Goal: Transaction & Acquisition: Purchase product/service

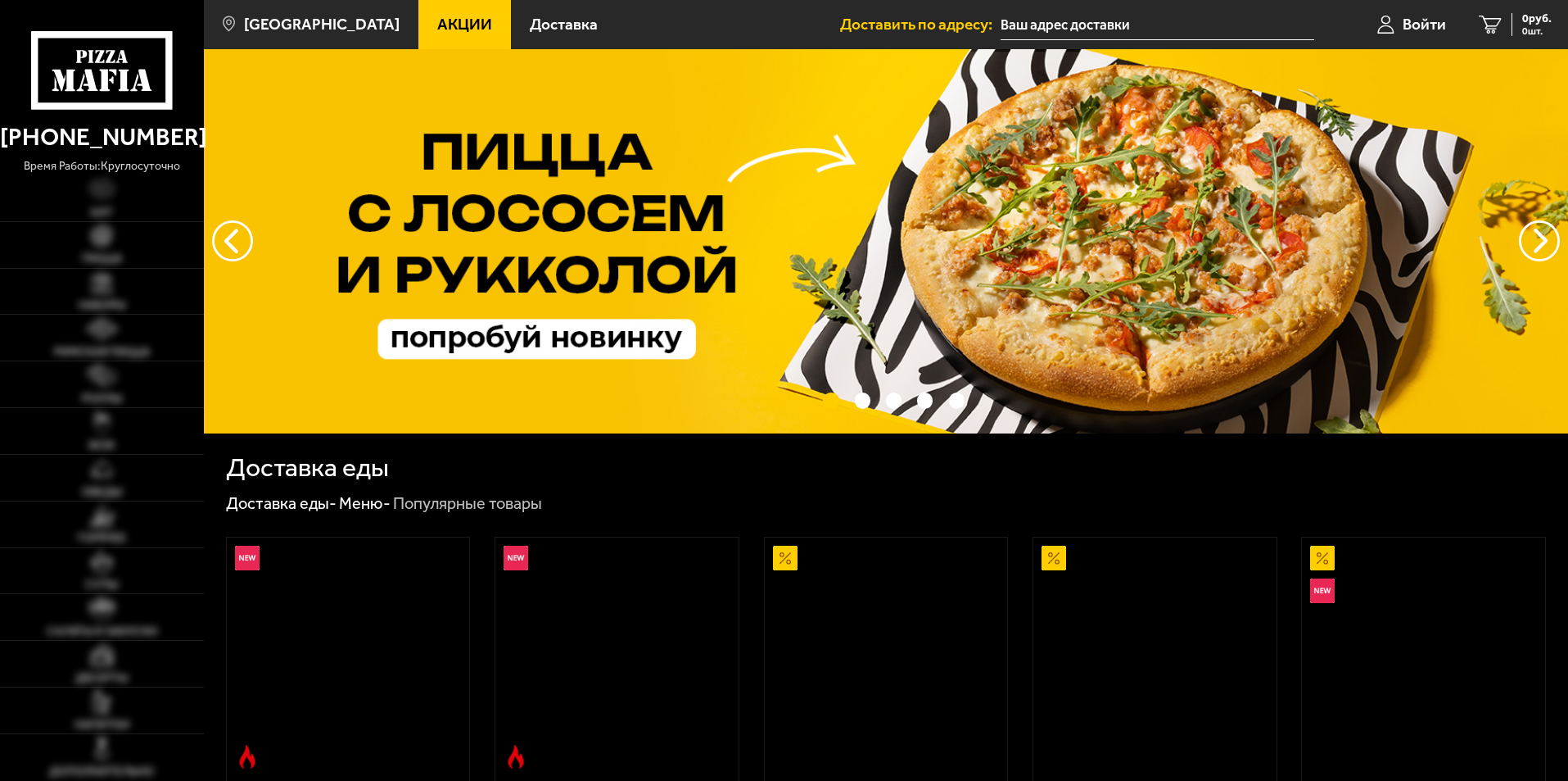
type input "[STREET_ADDRESS]"
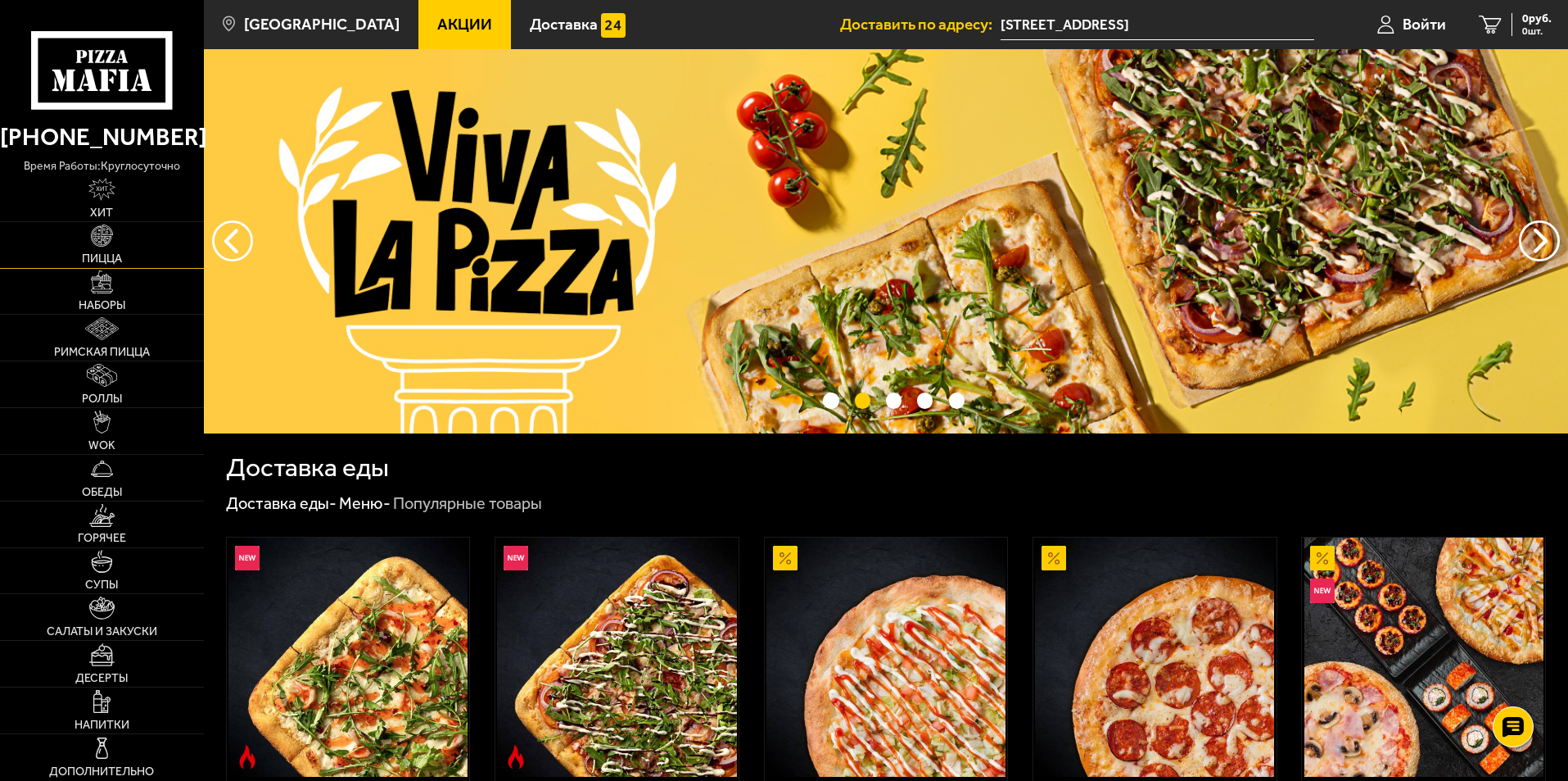
click at [99, 250] on link "Пицца" at bounding box center [101, 245] width 204 height 46
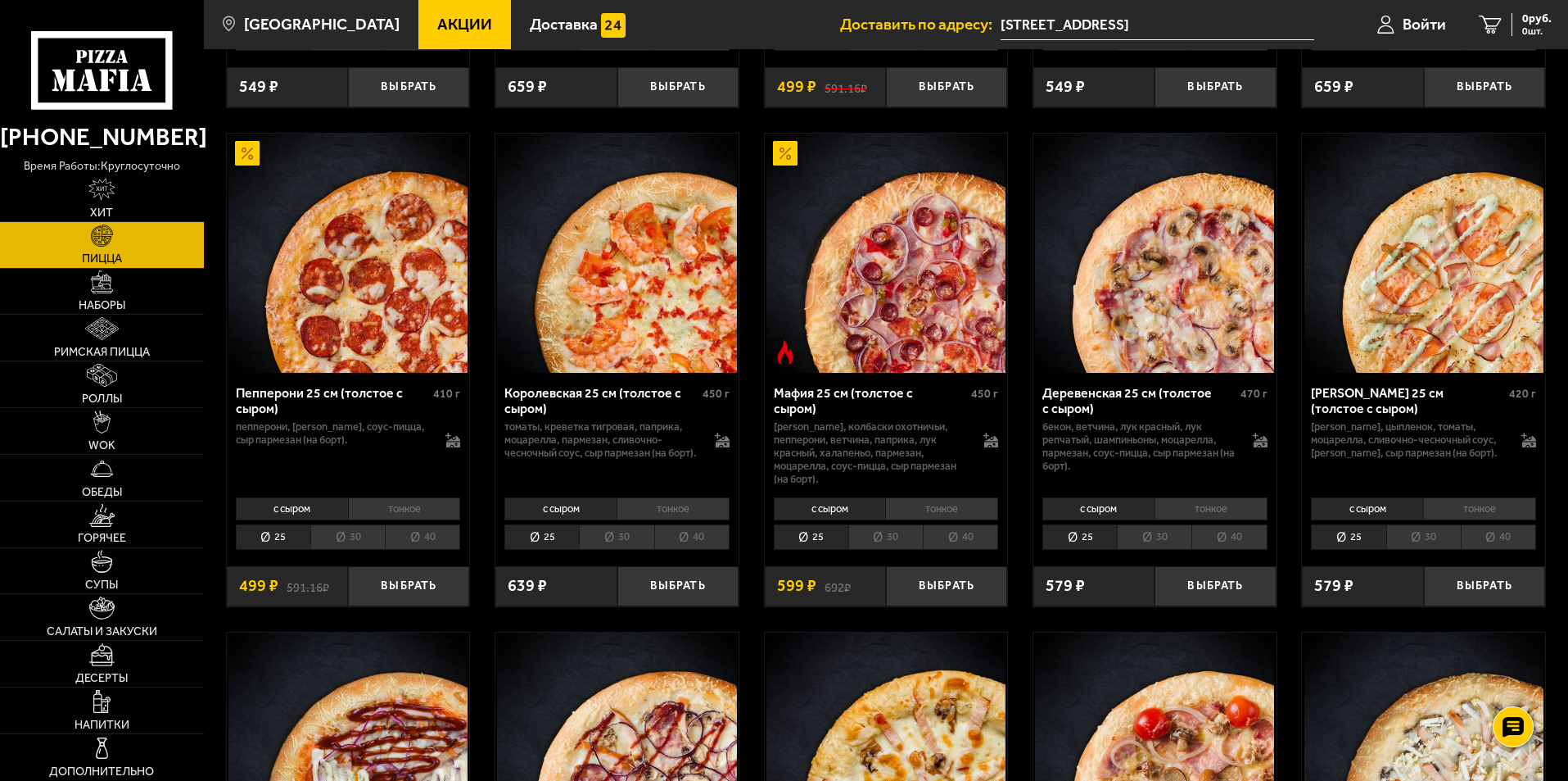
scroll to position [2048, 0]
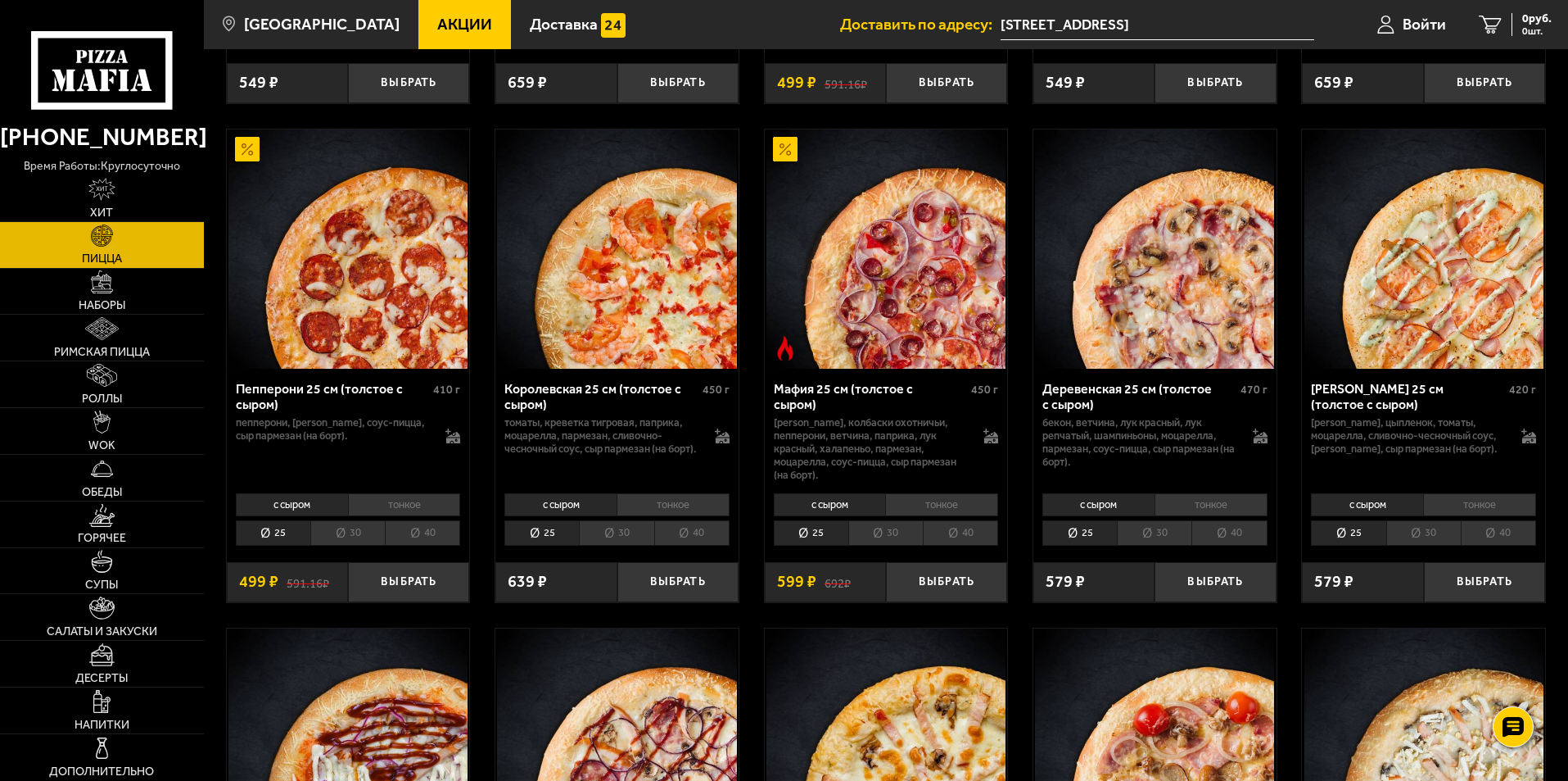
click at [1150, 546] on li "30" at bounding box center [1154, 532] width 75 height 26
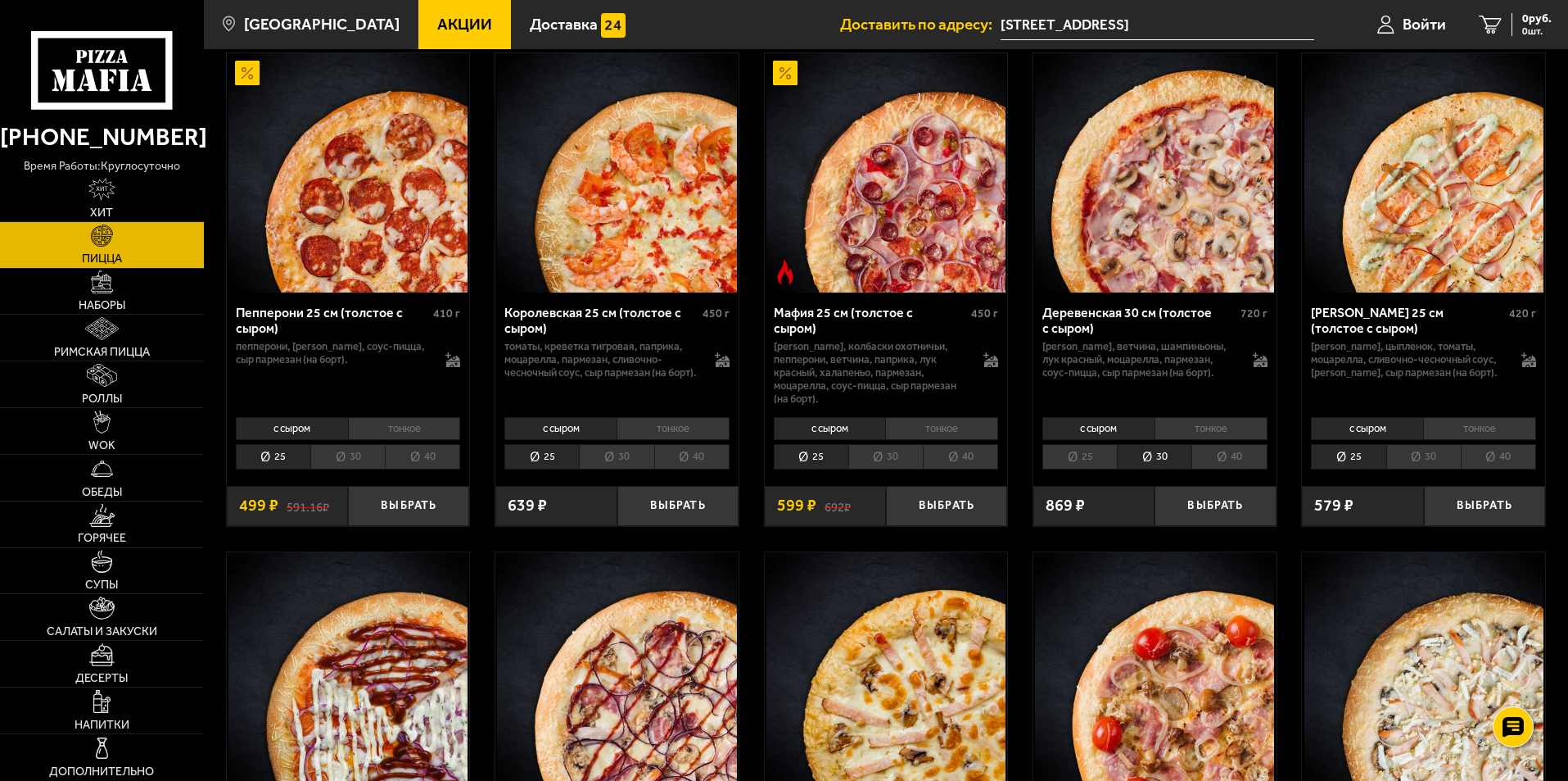
scroll to position [2130, 0]
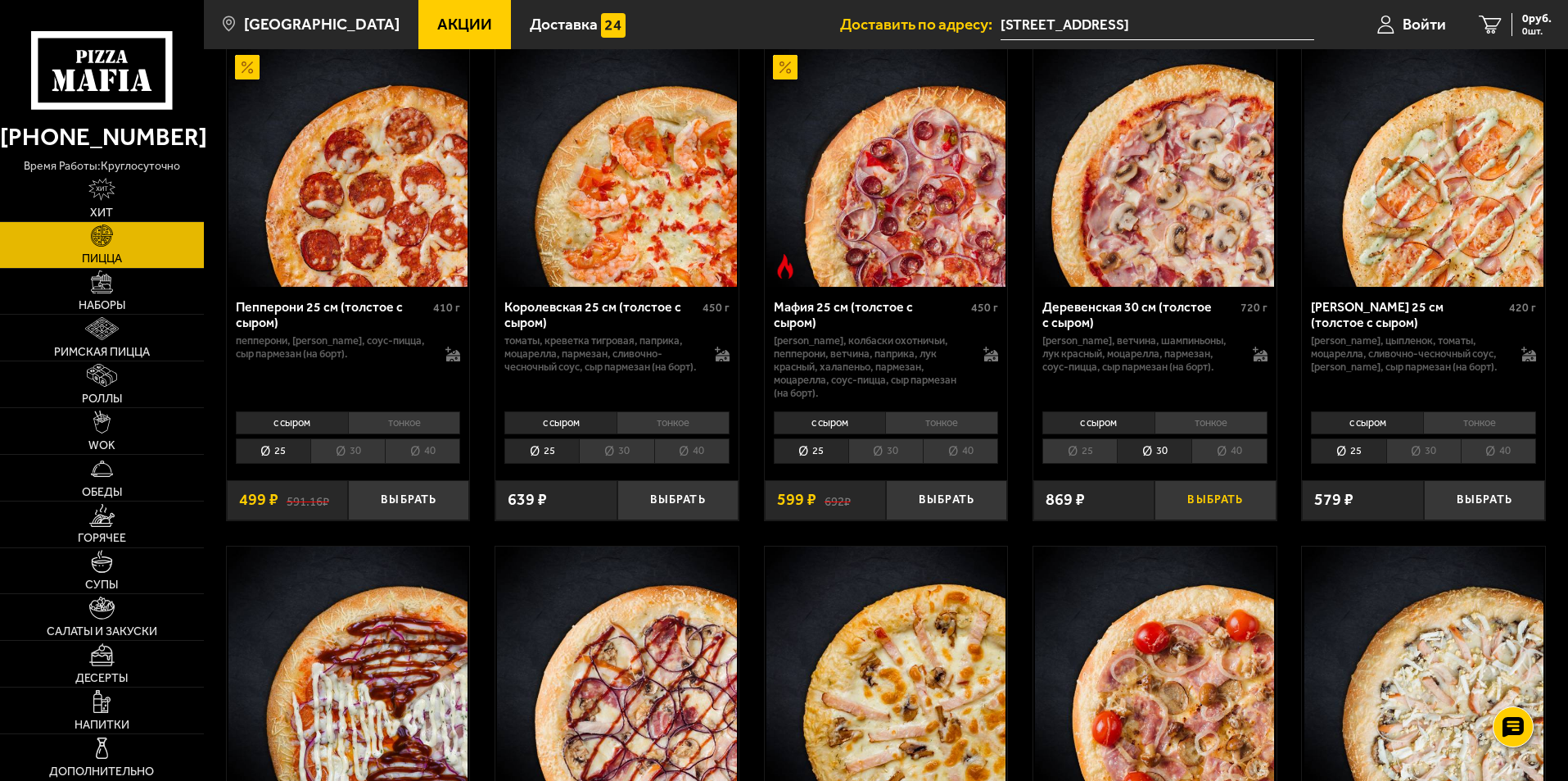
click at [1208, 515] on button "Выбрать" at bounding box center [1214, 500] width 121 height 40
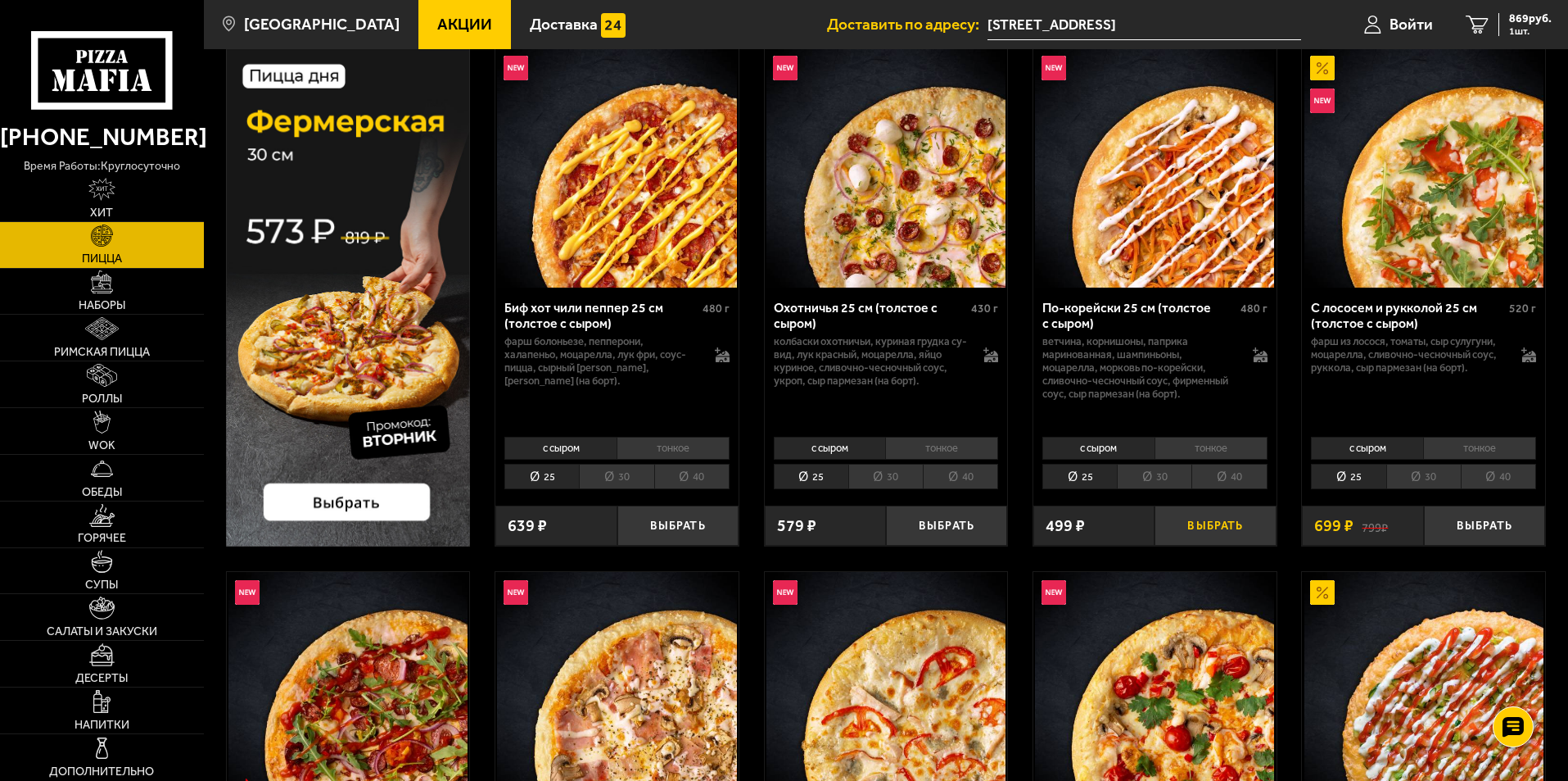
scroll to position [409, 0]
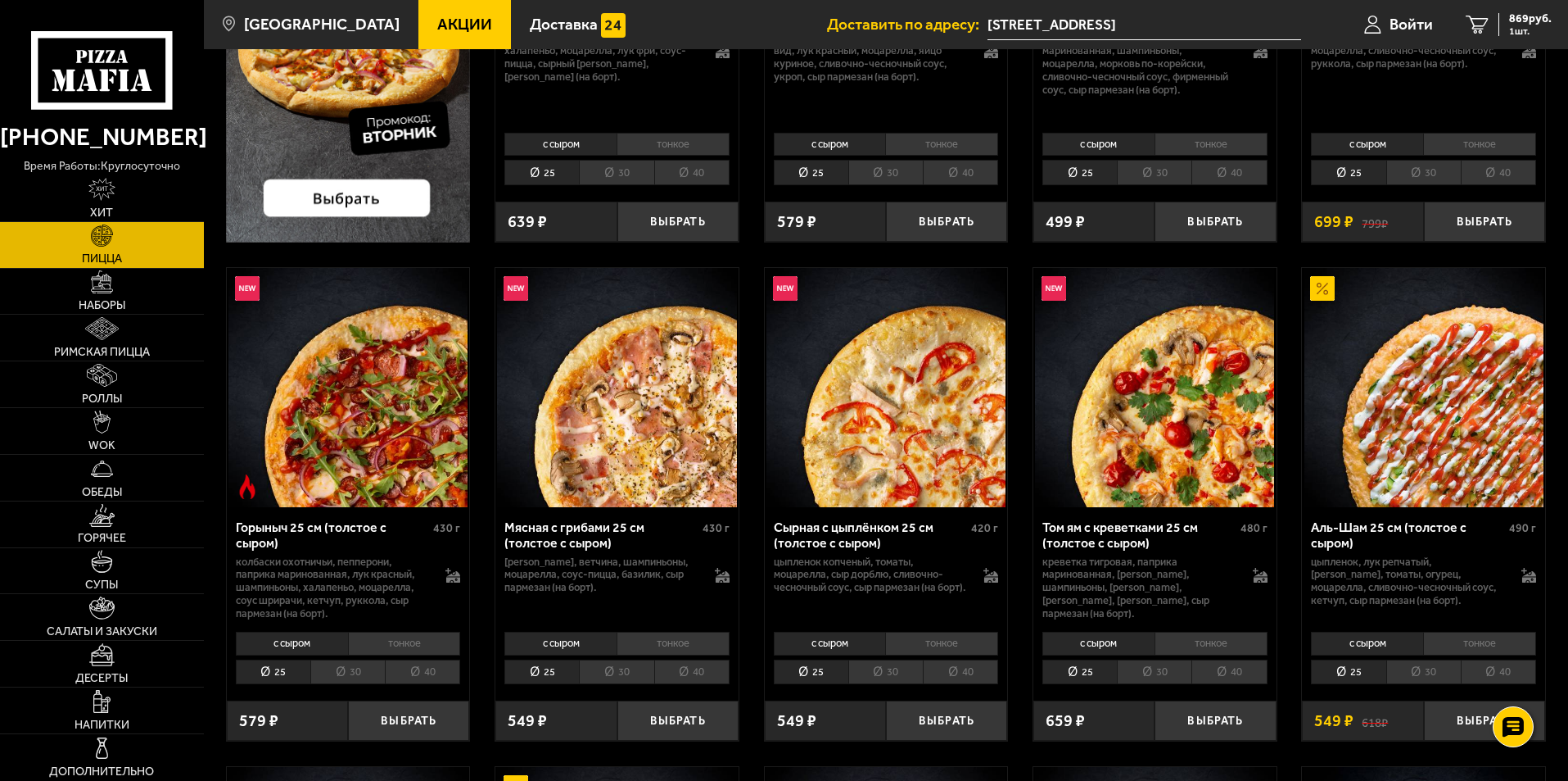
click at [432, 683] on li "40" at bounding box center [422, 672] width 75 height 26
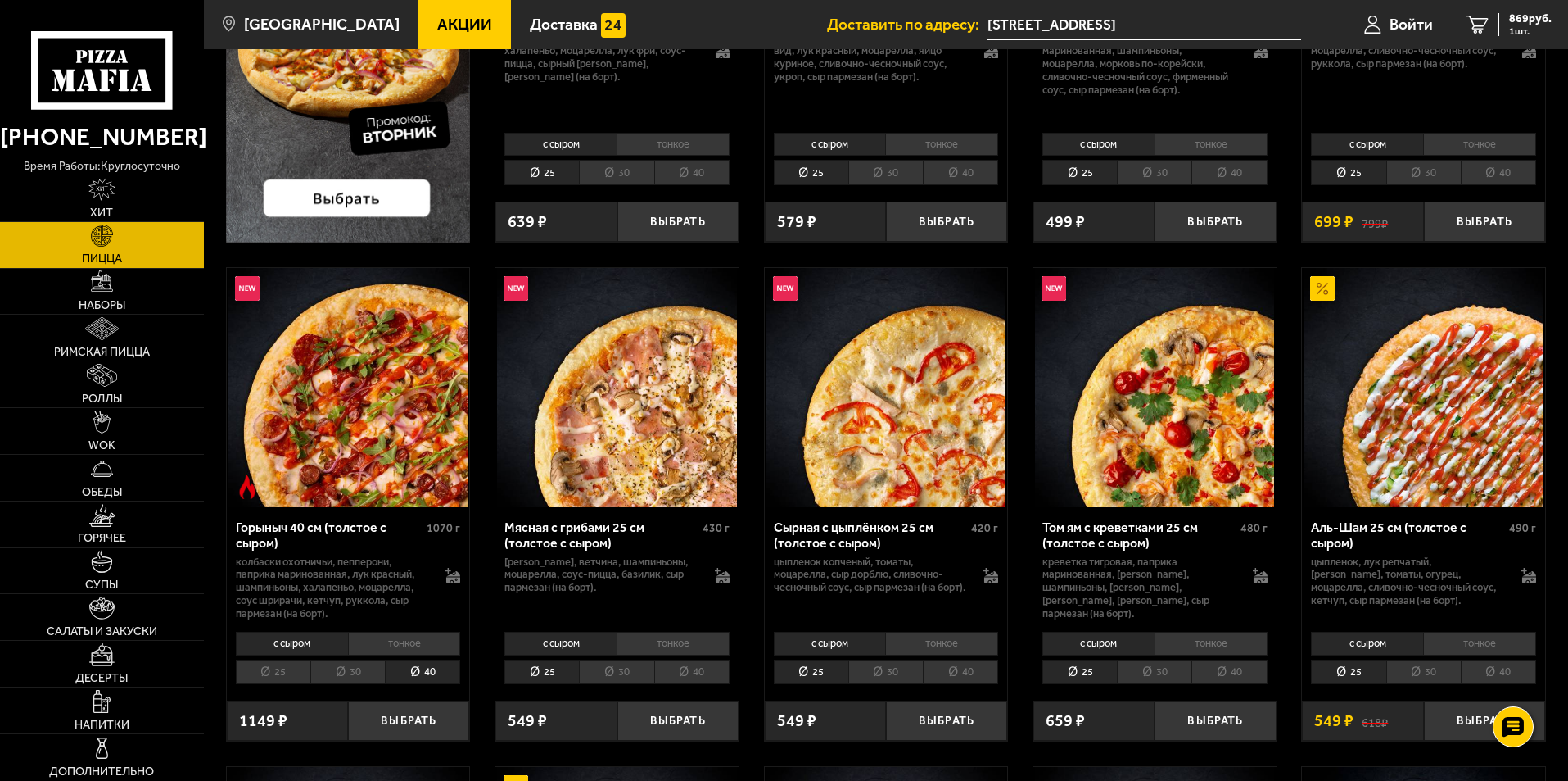
click at [296, 688] on div "с сыром тонкое 25 30 40 Топпинги" at bounding box center [348, 657] width 243 height 62
click at [275, 677] on li "25" at bounding box center [273, 672] width 75 height 26
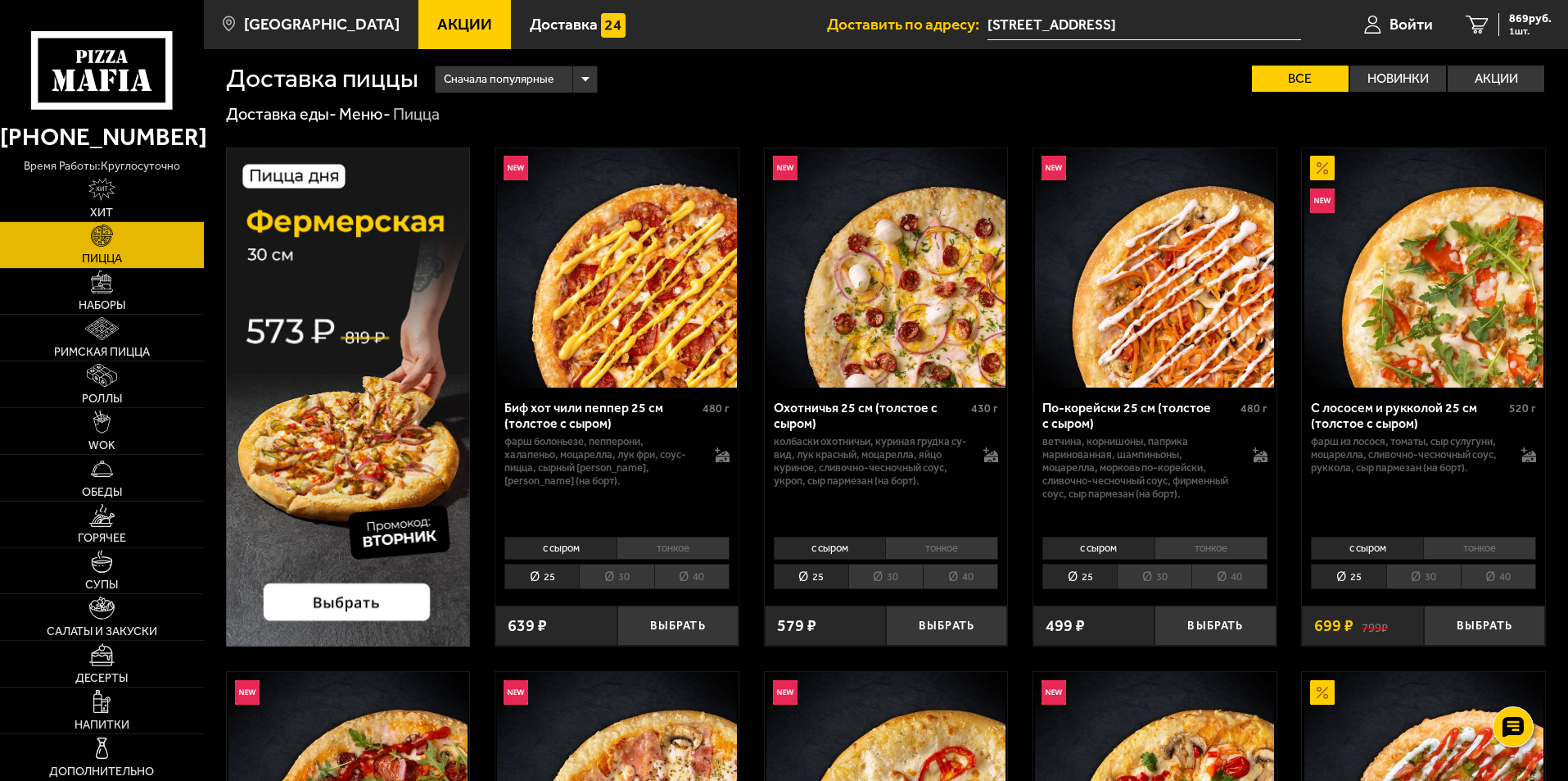
scroll to position [0, 0]
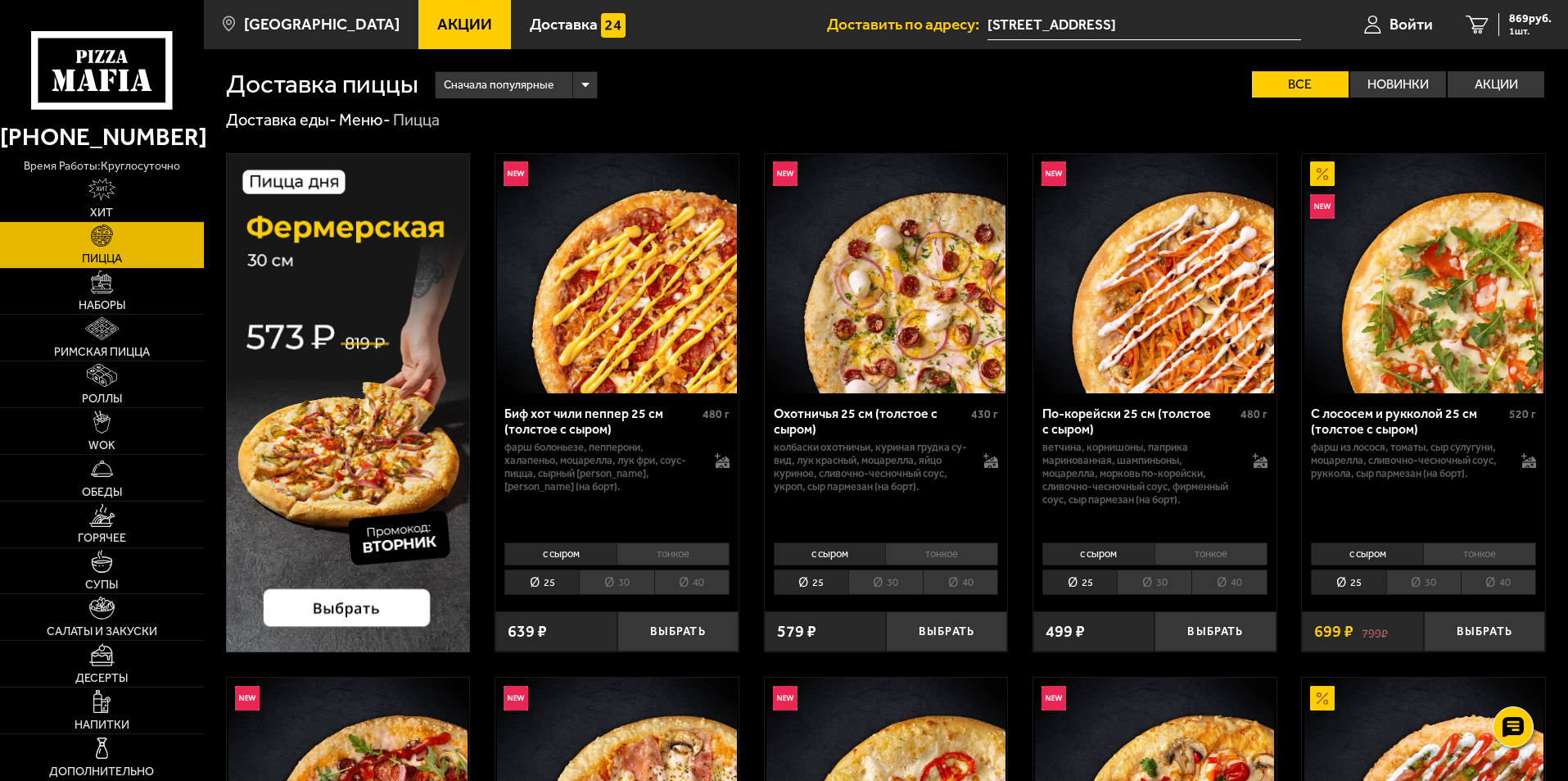
click at [697, 580] on li "40" at bounding box center [692, 581] width 75 height 26
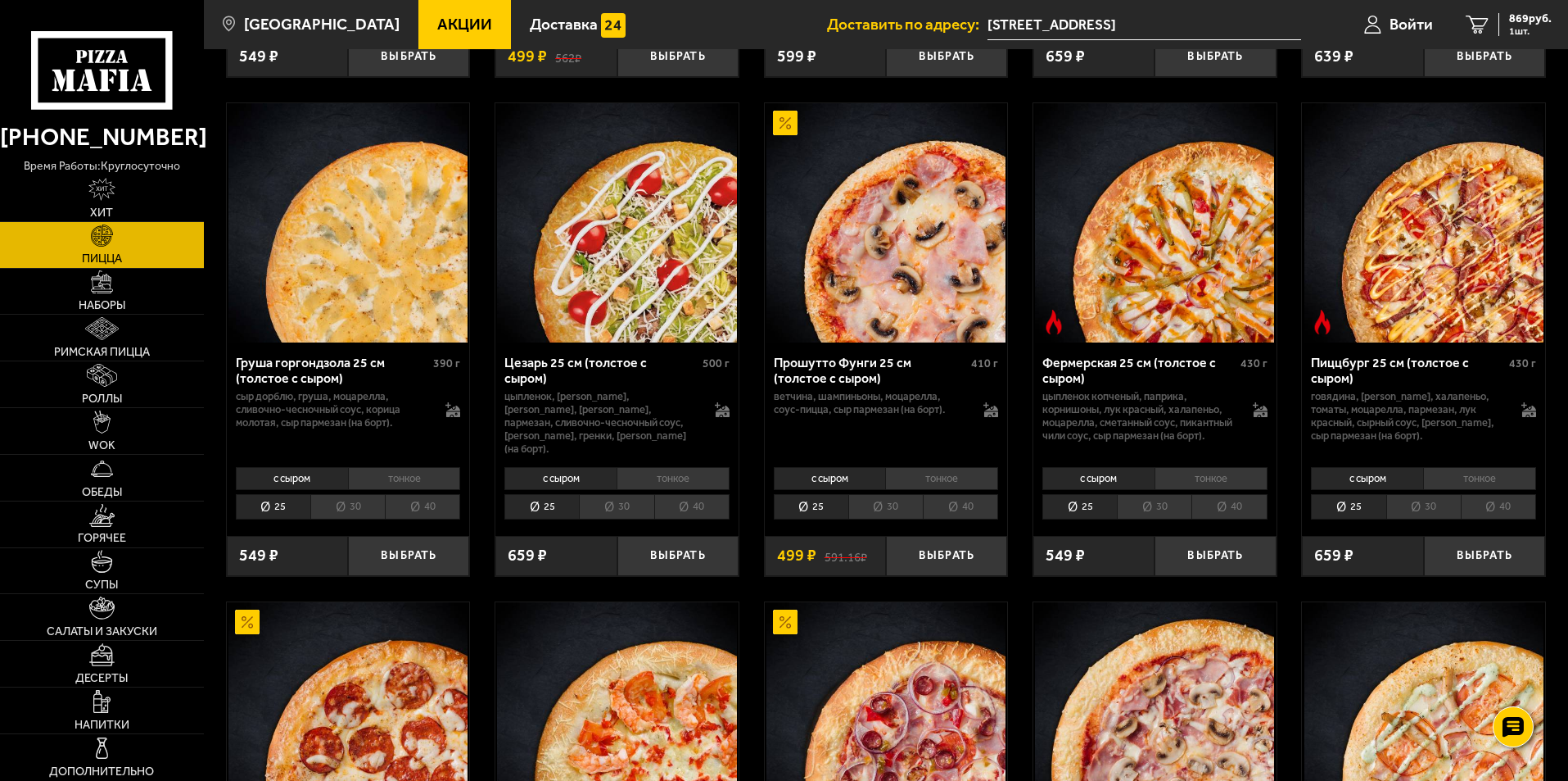
scroll to position [1556, 0]
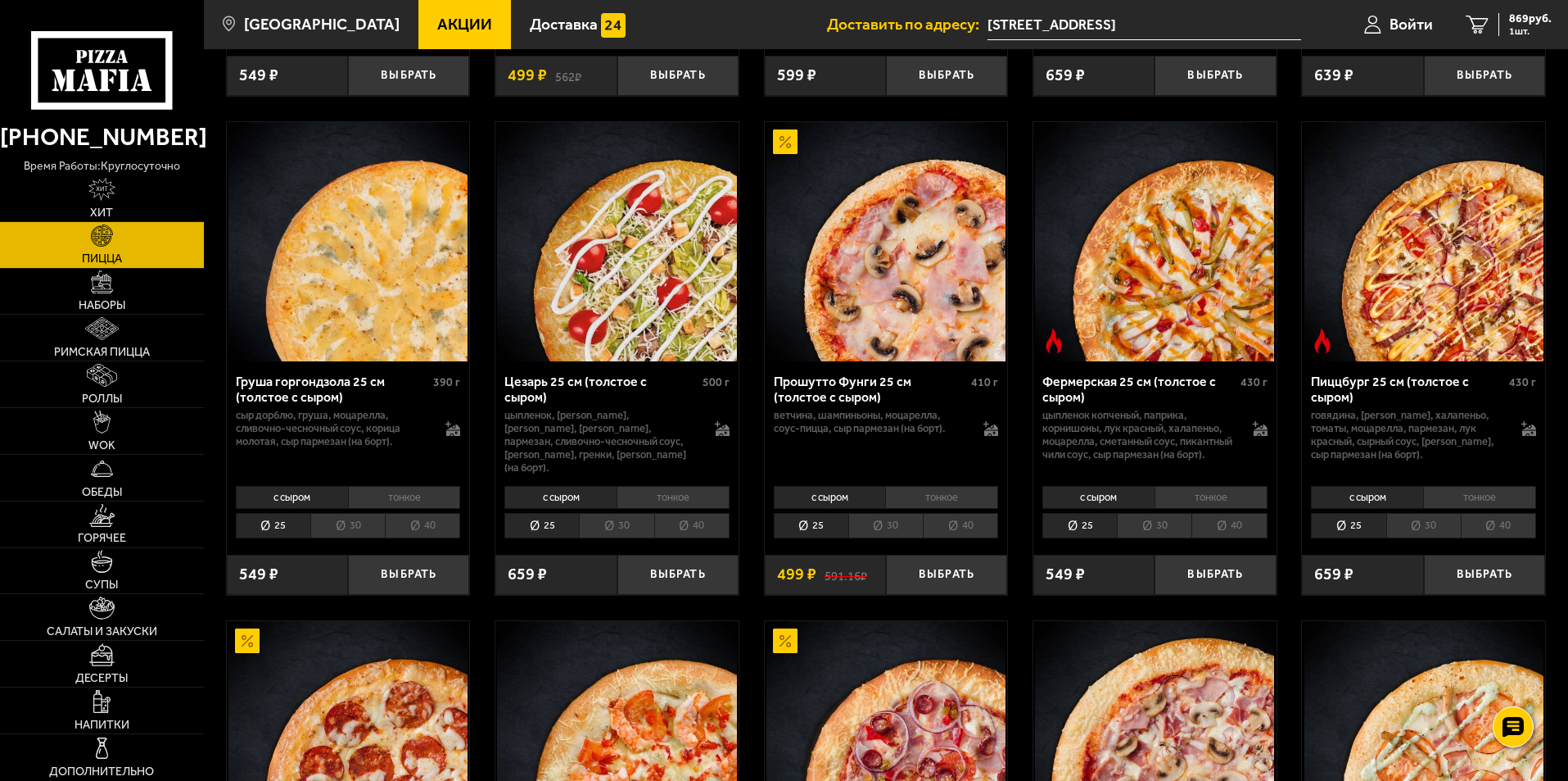
click at [1419, 538] on li "30" at bounding box center [1424, 525] width 75 height 26
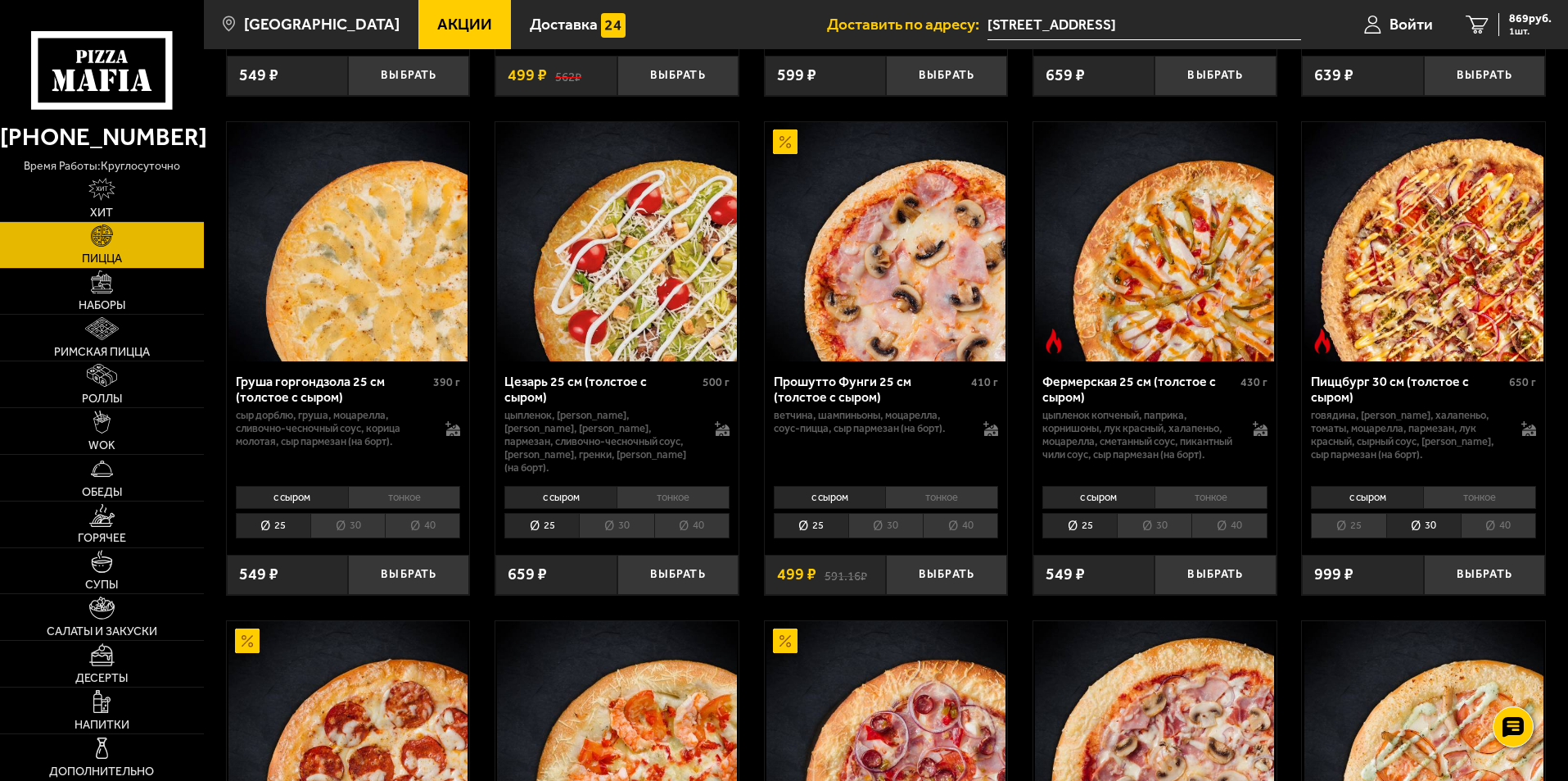
click at [1492, 538] on li "40" at bounding box center [1498, 525] width 75 height 26
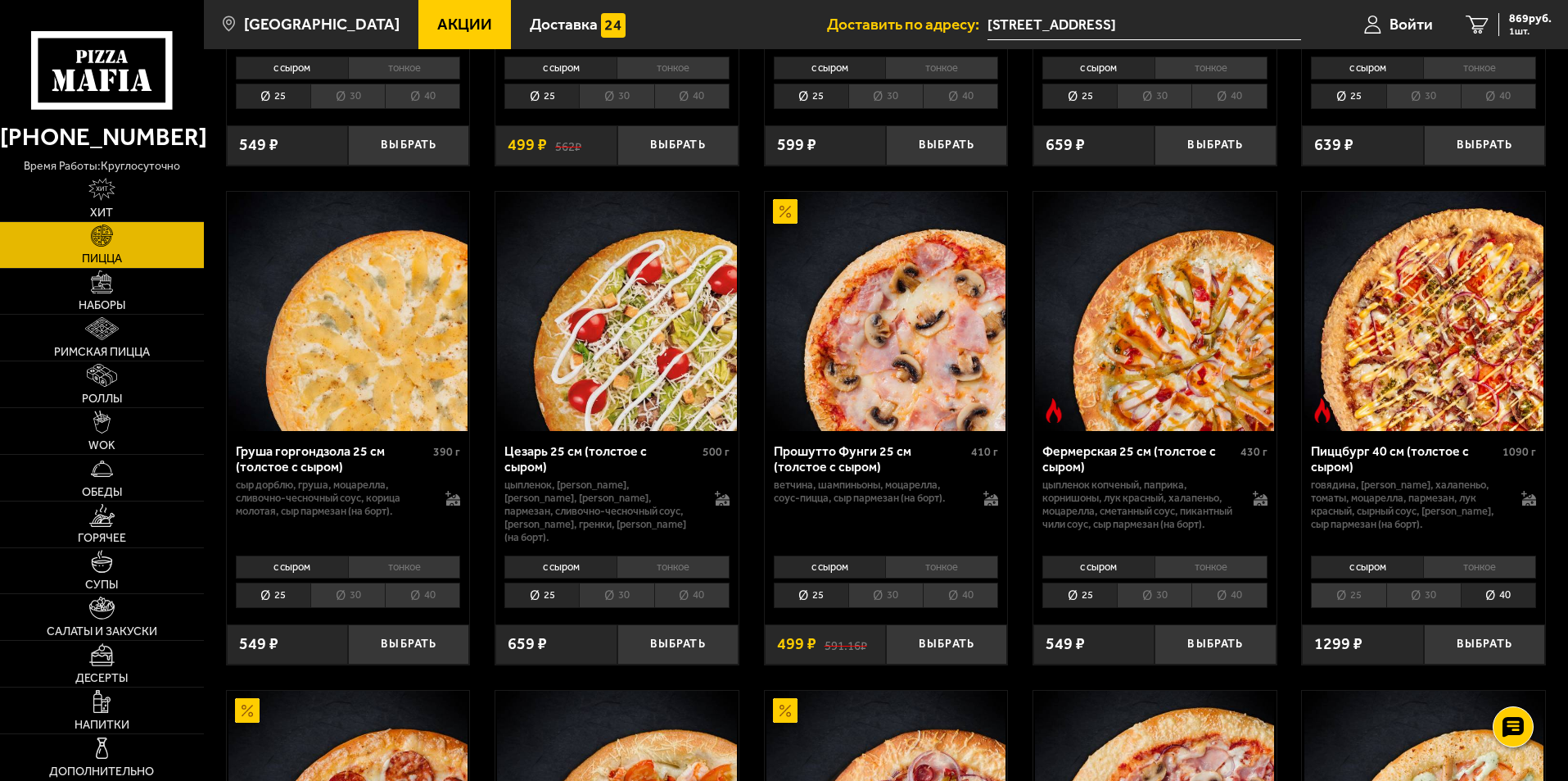
scroll to position [1474, 0]
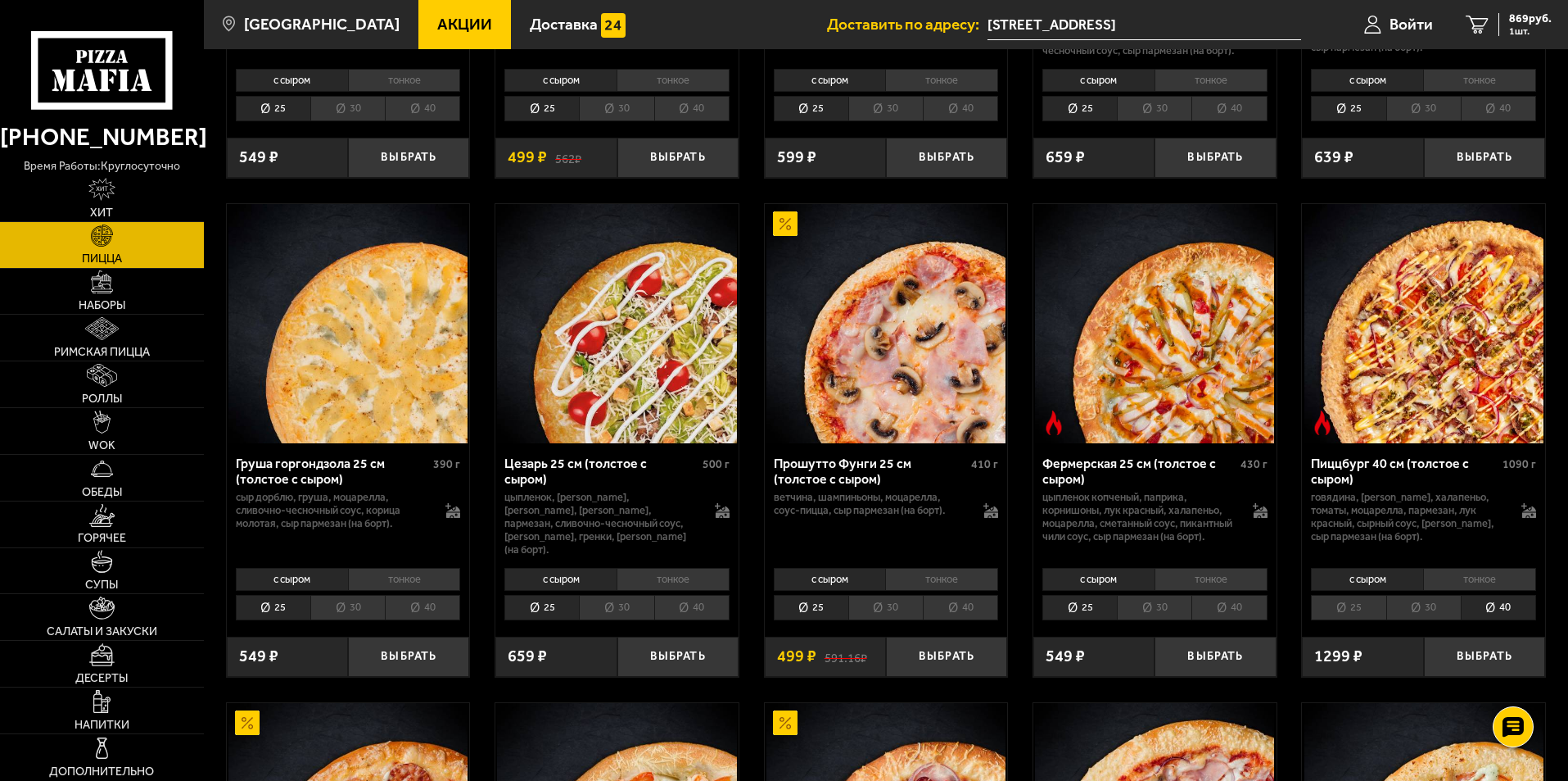
click at [1465, 538] on p "говядина, [PERSON_NAME], халапеньо, томаты, моцарелла, пармезан, лук красный, с…" at bounding box center [1407, 516] width 194 height 53
click at [1435, 543] on p "говядина, [PERSON_NAME], халапеньо, томаты, моцарелла, пармезан, лук красный, с…" at bounding box center [1407, 516] width 194 height 53
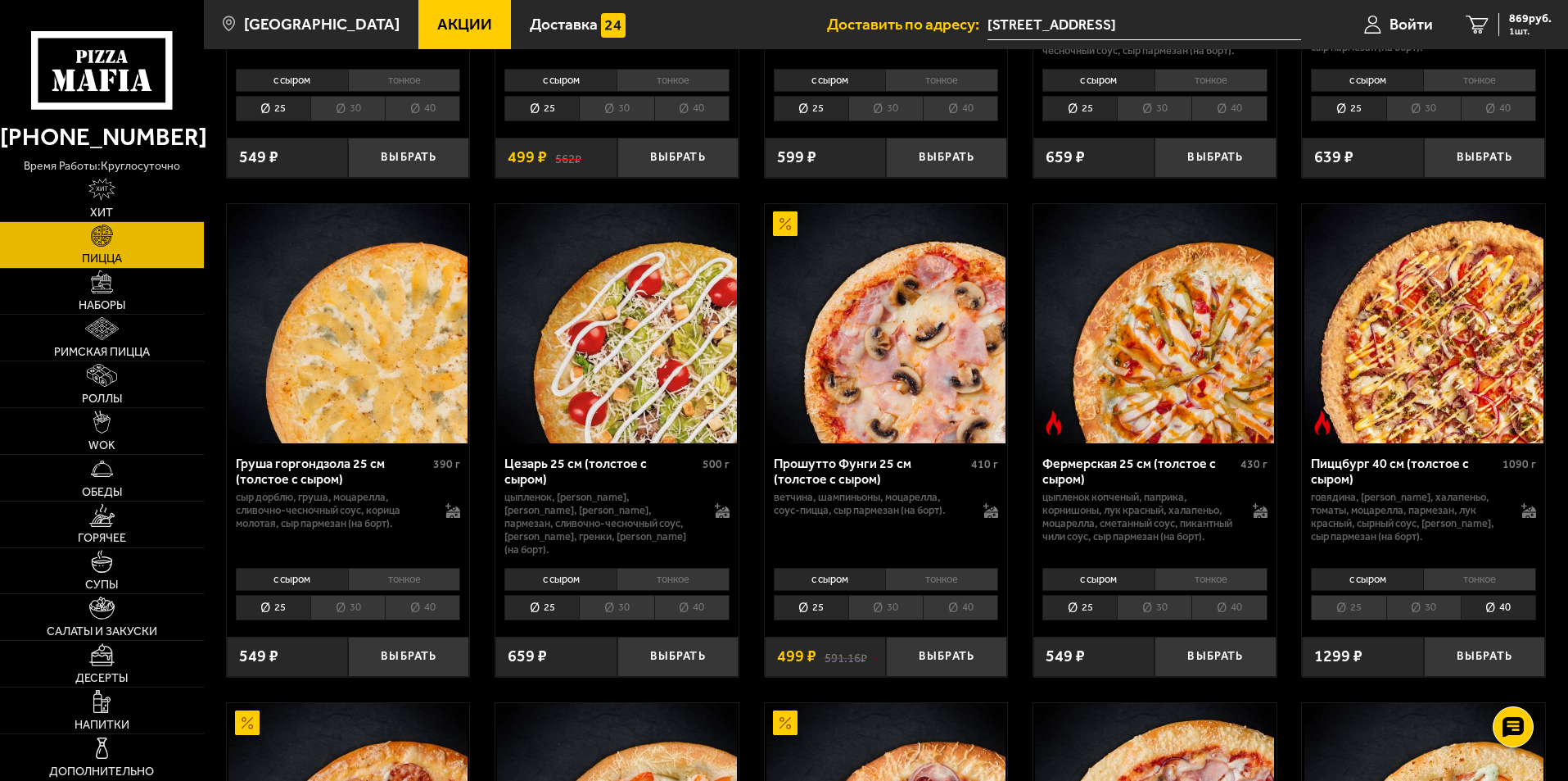
click at [1434, 543] on p "говядина, [PERSON_NAME], халапеньо, томаты, моцарелла, пармезан, лук красный, с…" at bounding box center [1407, 516] width 194 height 53
click at [1449, 562] on div "Пиццбург 40 см (толстое с сыром) 1090 г говядина, бекон жареный, халапеньо, том…" at bounding box center [1423, 503] width 243 height 119
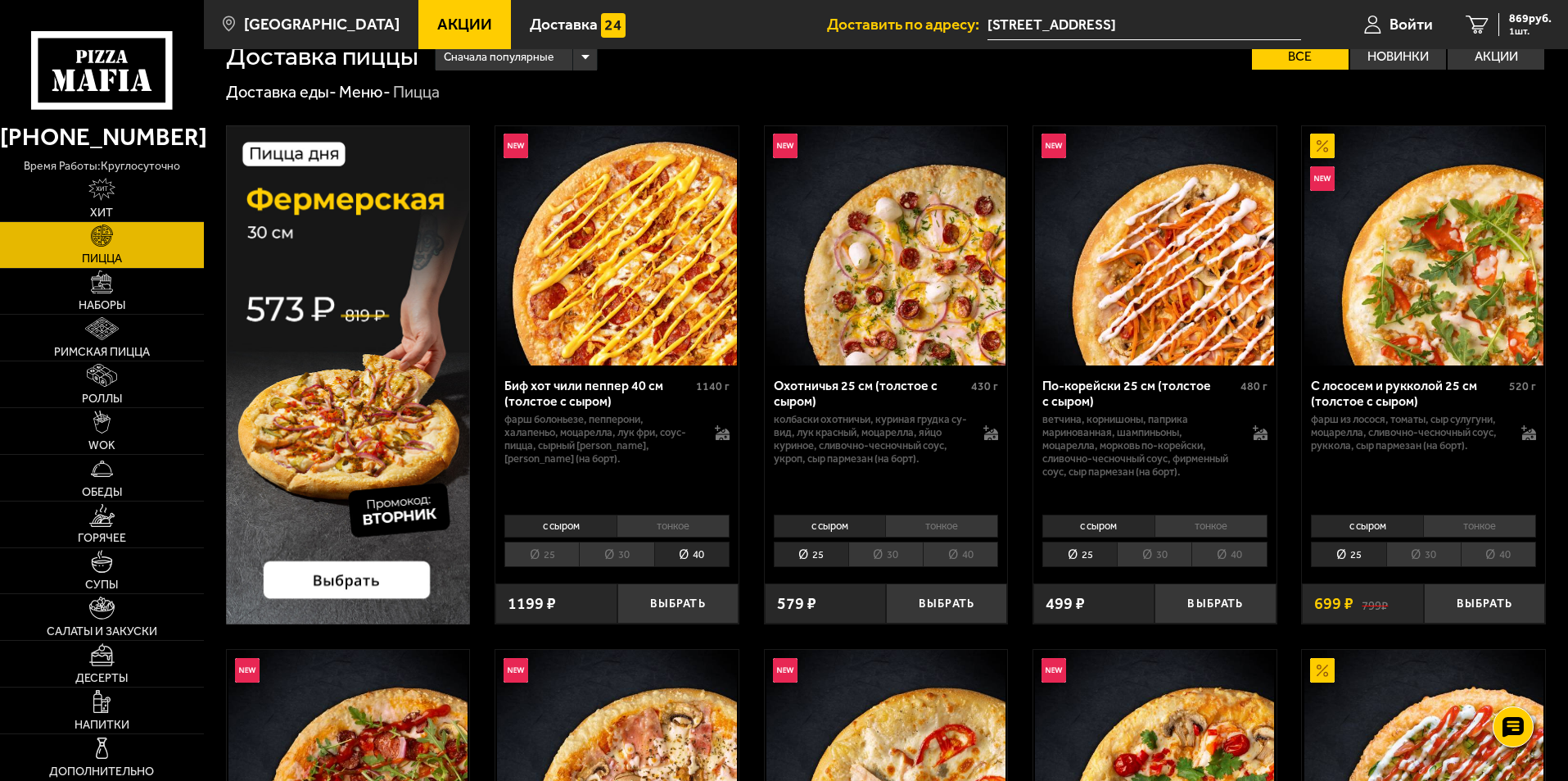
scroll to position [0, 0]
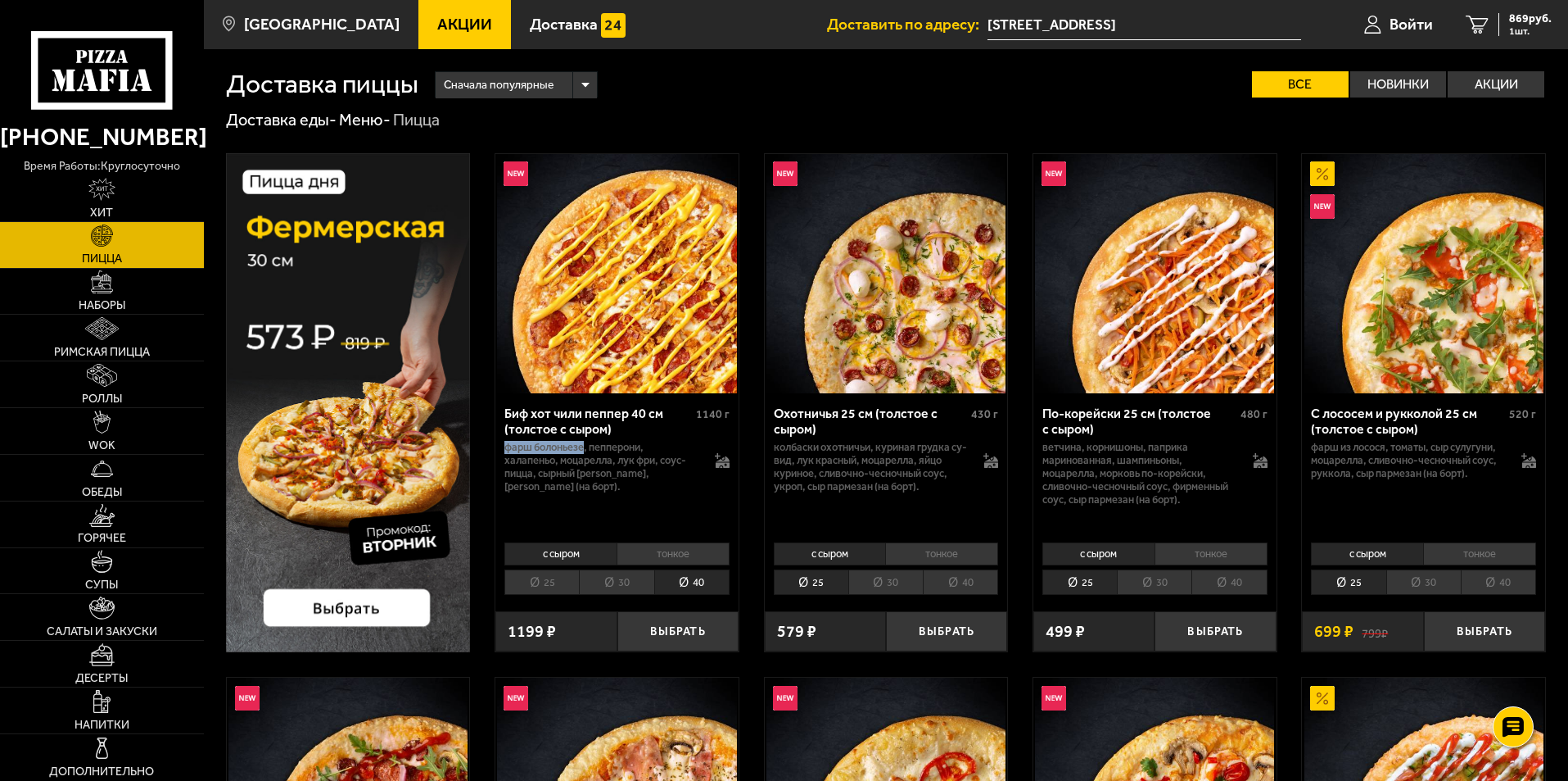
drag, startPoint x: 506, startPoint y: 449, endPoint x: 594, endPoint y: 449, distance: 88.0
click at [594, 449] on p "фарш болоньезе, пепперони, халапеньо, моцарелла, лук фри, соус-пицца, сырный со…" at bounding box center [601, 466] width 194 height 53
copy p "фарш болоньезе"
click at [682, 513] on div "Биф хот чили пеппер 40 см (толстое с сыром) 1140 г фарш болоньезе, пепперони, х…" at bounding box center [616, 465] width 243 height 143
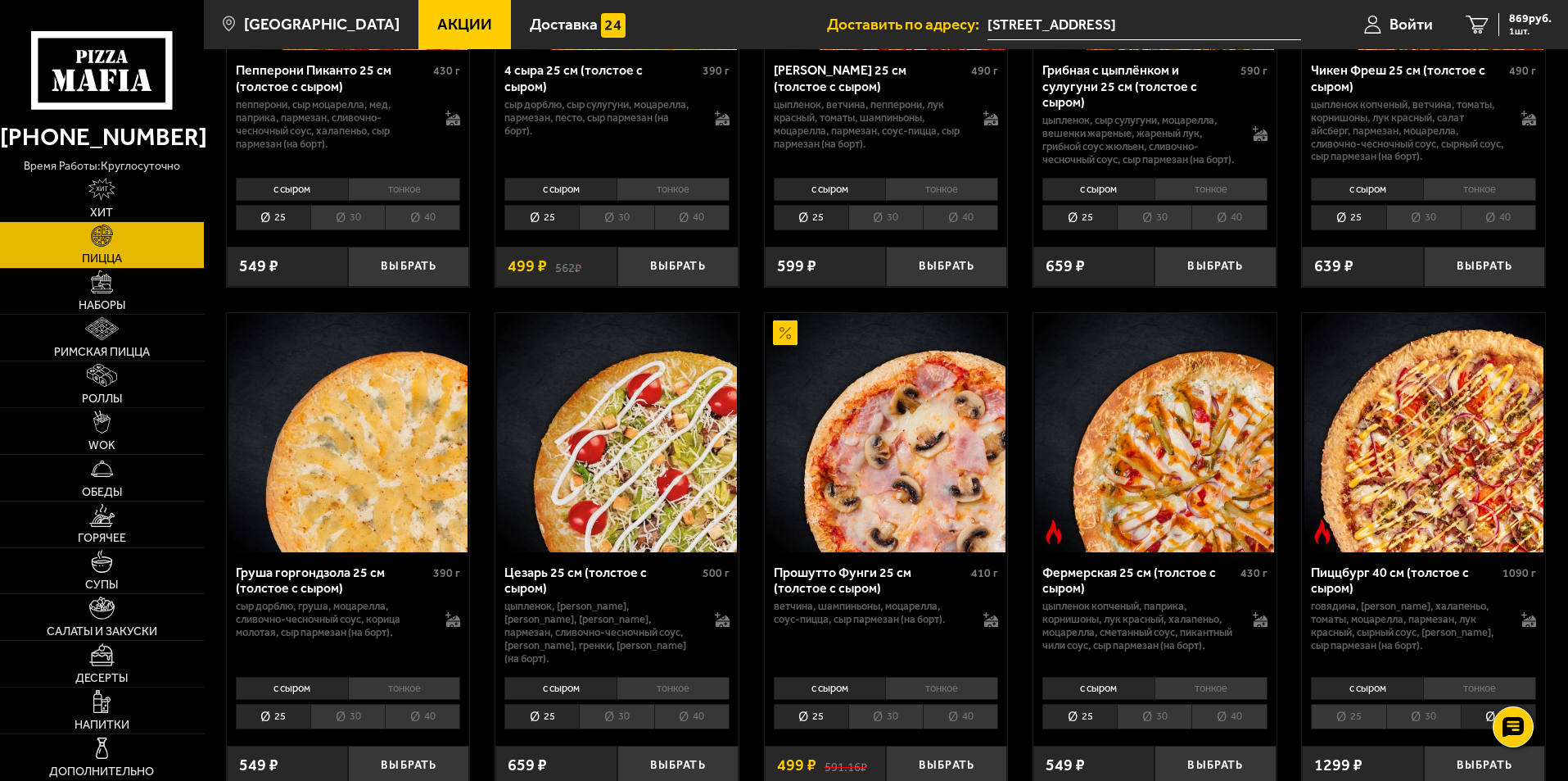
scroll to position [1474, 0]
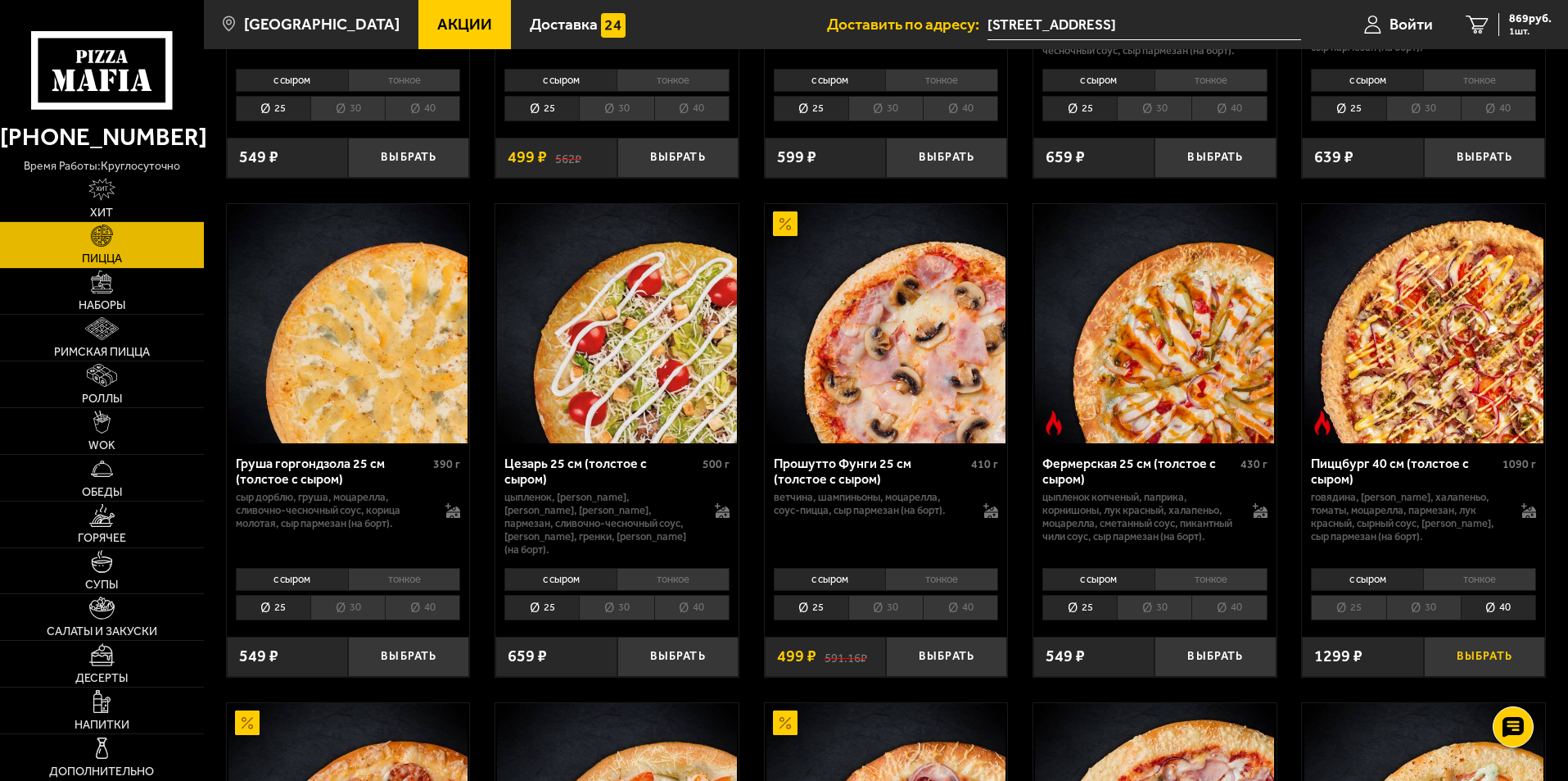
click at [1488, 672] on button "Выбрать" at bounding box center [1484, 657] width 121 height 40
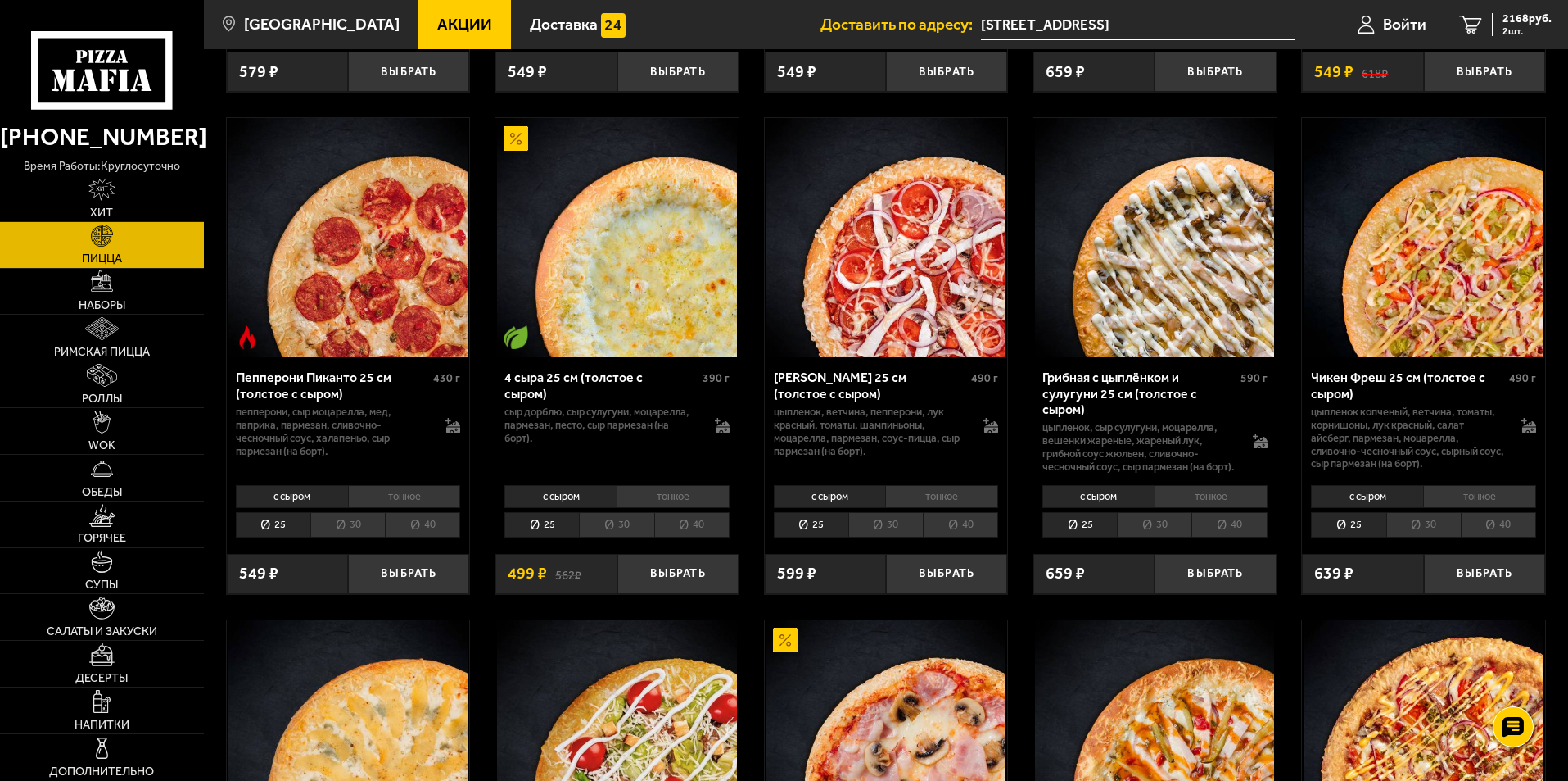
scroll to position [737, 0]
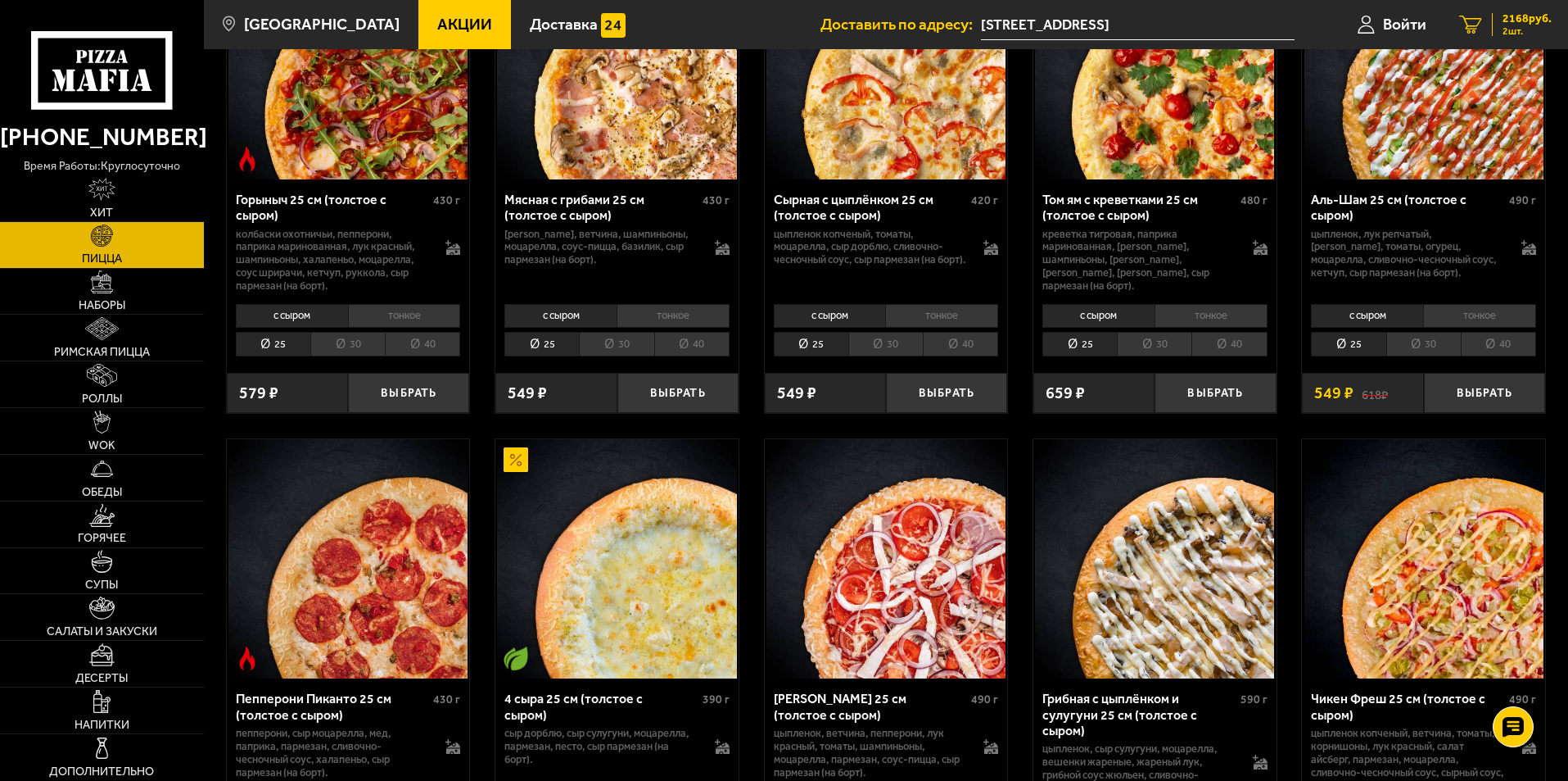
click at [1521, 26] on span "2 шт." at bounding box center [1526, 31] width 49 height 10
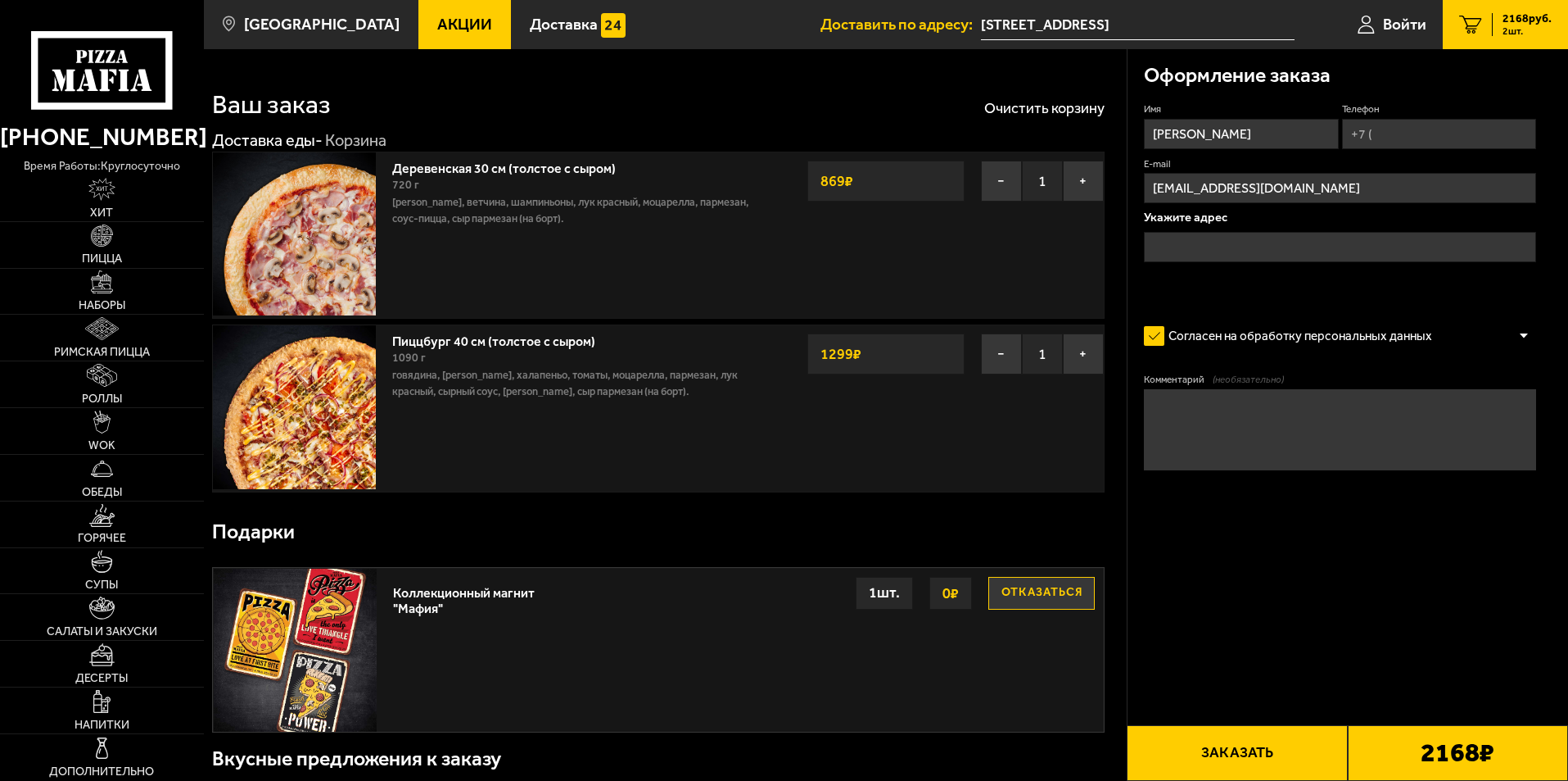
type input "[STREET_ADDRESS]"
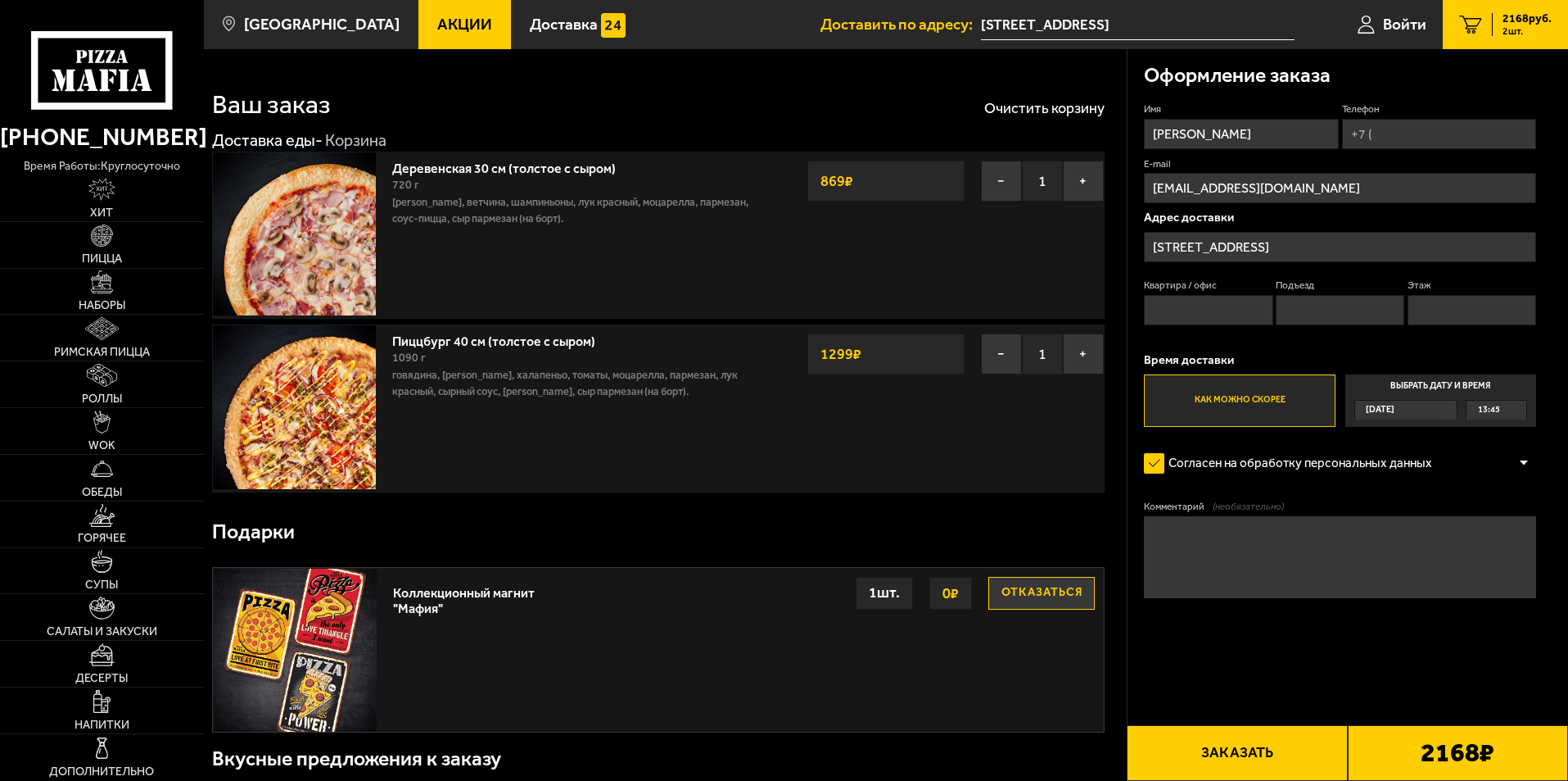
click at [1412, 129] on input "Телефон" at bounding box center [1438, 134] width 194 height 31
type input "+7 (981) 746-22-79"
click at [1200, 307] on input "Квартира / офис" at bounding box center [1208, 310] width 129 height 31
type input "49"
click at [1307, 316] on input "Подъезд" at bounding box center [1340, 310] width 129 height 31
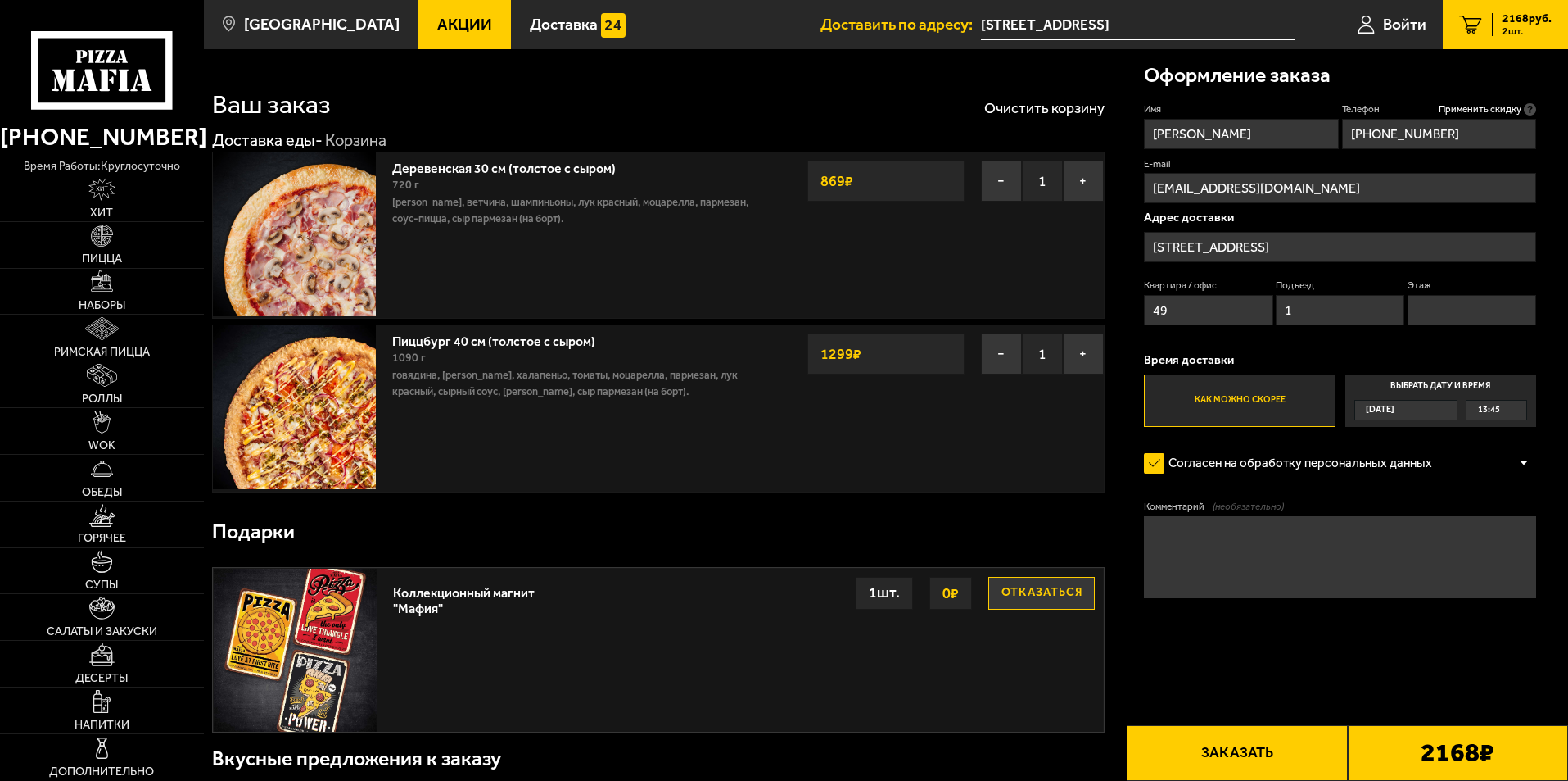
type input "1"
click at [1434, 307] on input "Этаж" at bounding box center [1471, 310] width 129 height 31
type input "8"
click at [1397, 326] on div "Квартира / офис 49 Подъезд 1 Этаж 8" at bounding box center [1340, 305] width 392 height 54
click at [1238, 389] on label "Как можно скорее" at bounding box center [1239, 401] width 191 height 53
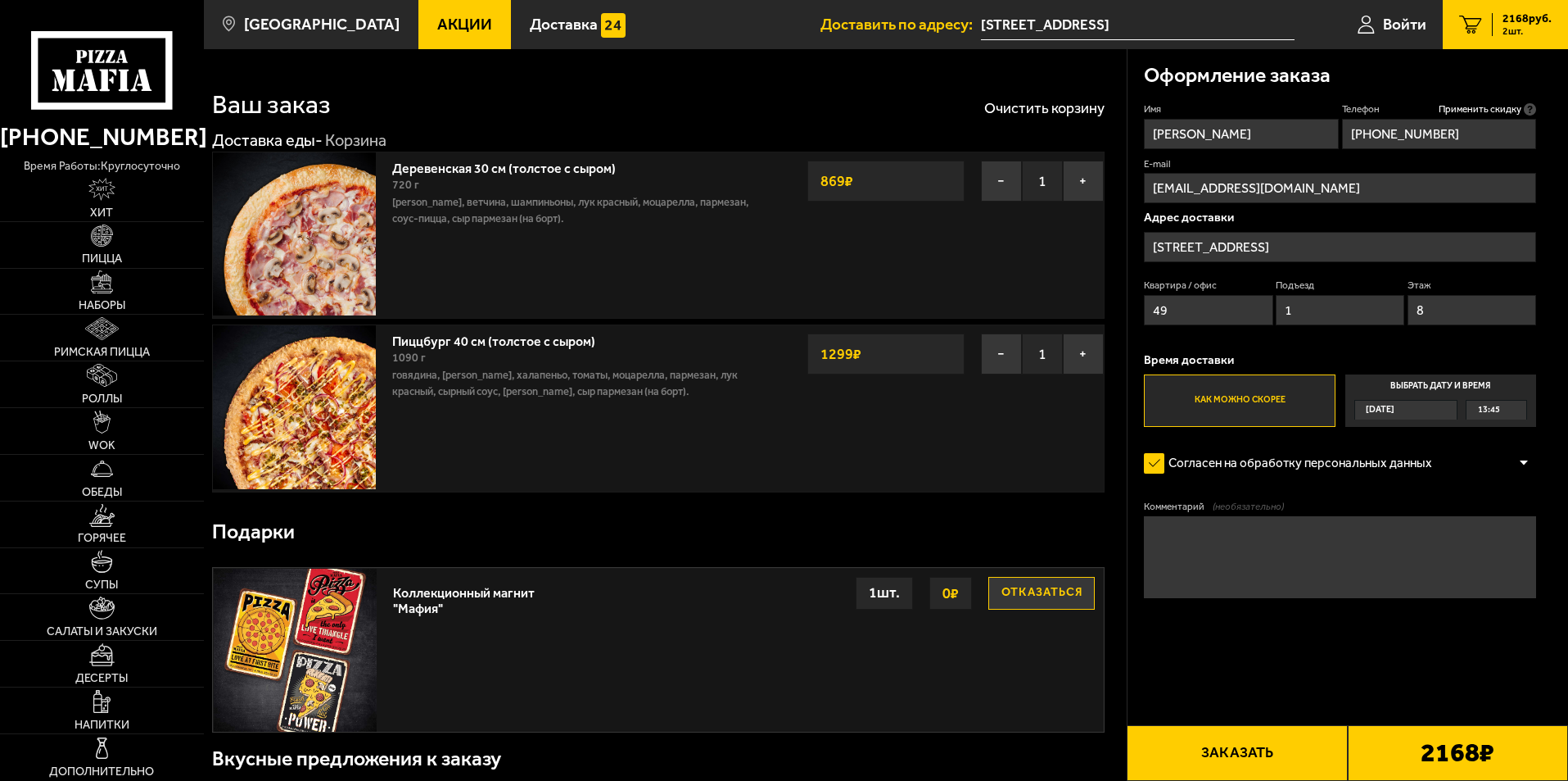
click at [0, 0] on input "Как можно скорее" at bounding box center [0, 0] width 0 height 0
drag, startPoint x: 532, startPoint y: 336, endPoint x: 85, endPoint y: 233, distance: 458.7
click at [1279, 752] on button "Заказать" at bounding box center [1236, 752] width 220 height 55
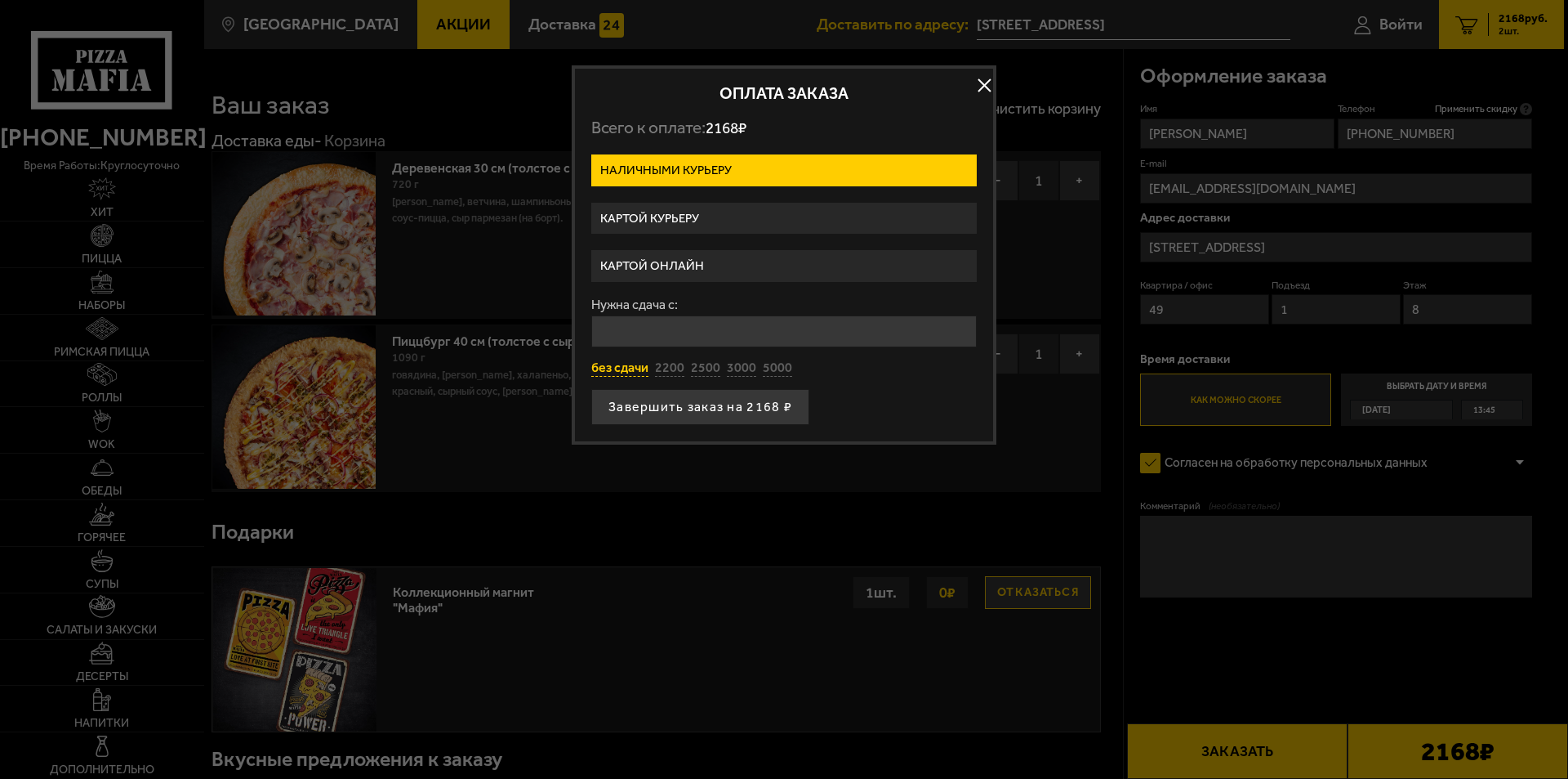
click at [635, 362] on button "без сдачи" at bounding box center [620, 368] width 57 height 18
type input "0"
click at [728, 400] on button "Завершить заказ на 2168 ₽" at bounding box center [700, 407] width 218 height 36
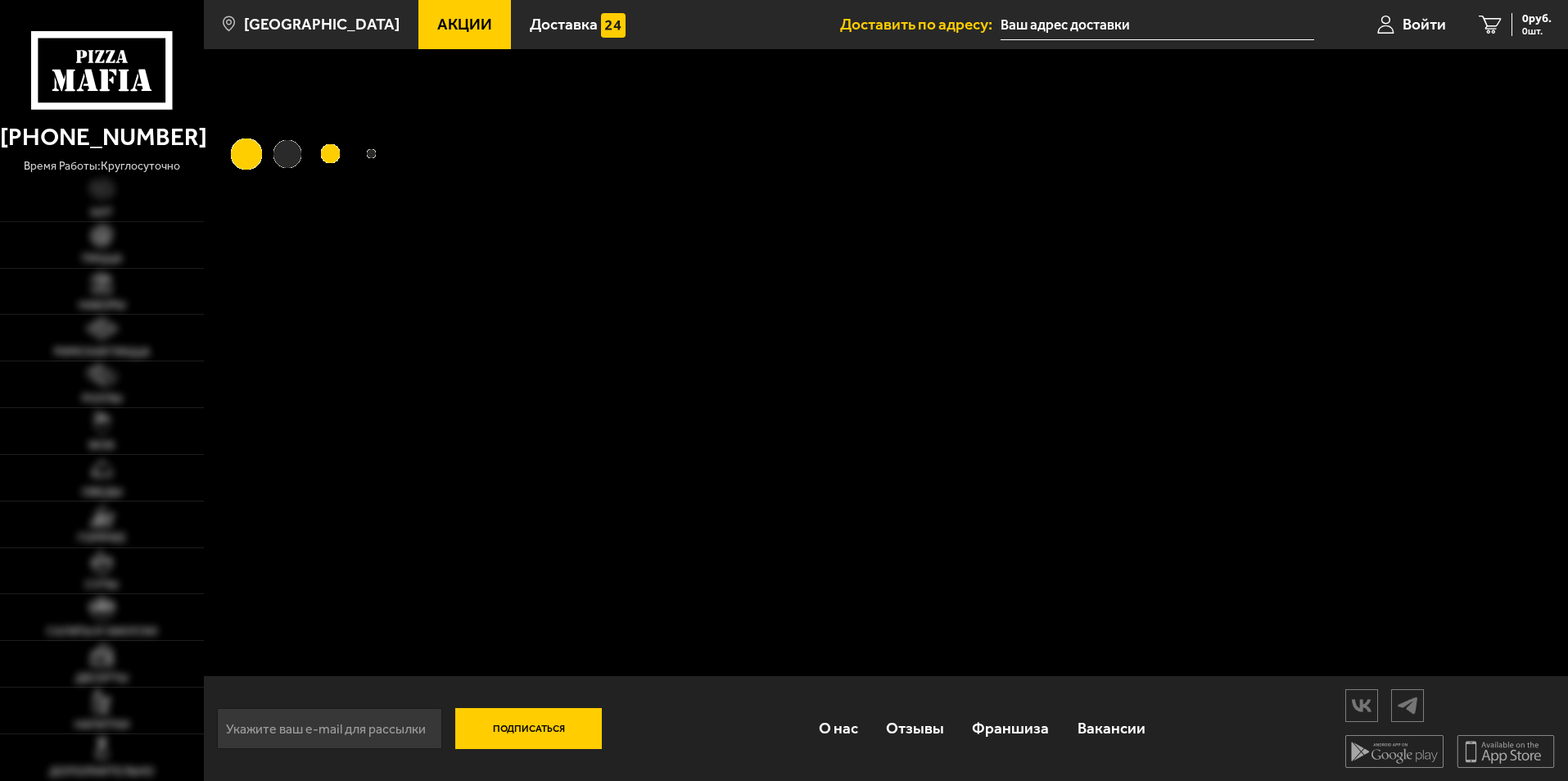
type input "[STREET_ADDRESS]"
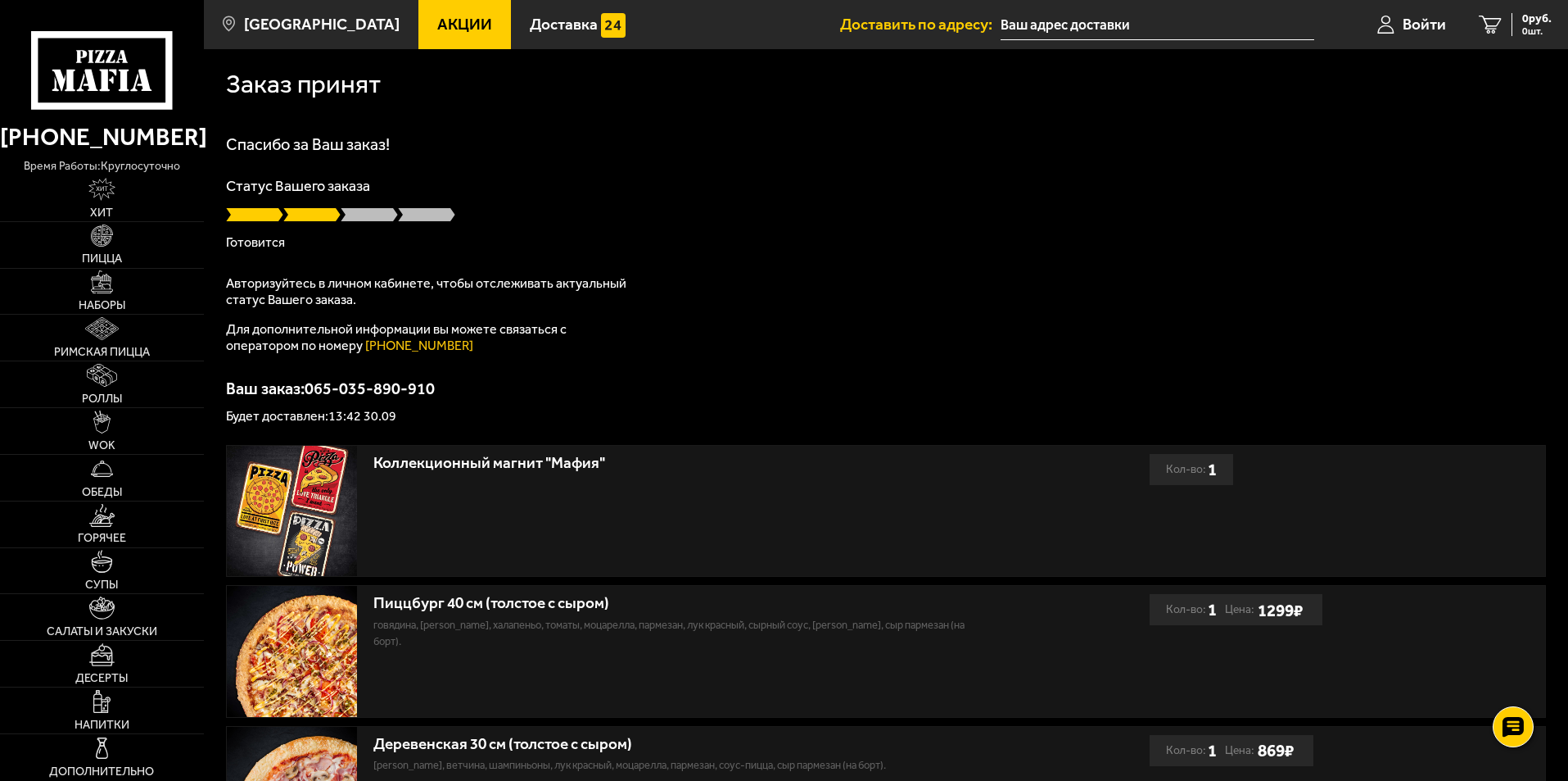
type input "5-й Предпортовый проезд, 6к2"
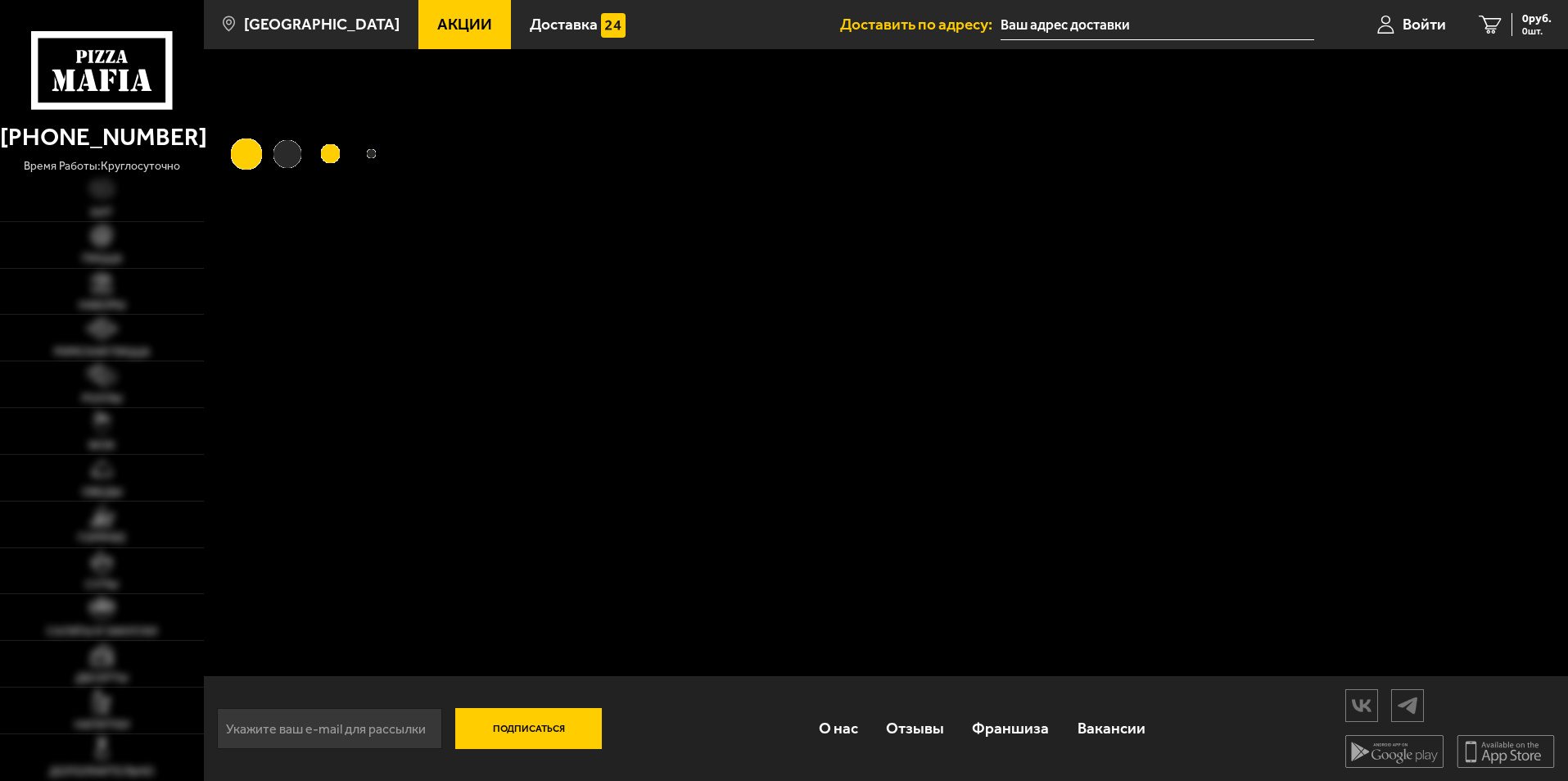
type input "[STREET_ADDRESS]"
